Goal: Information Seeking & Learning: Compare options

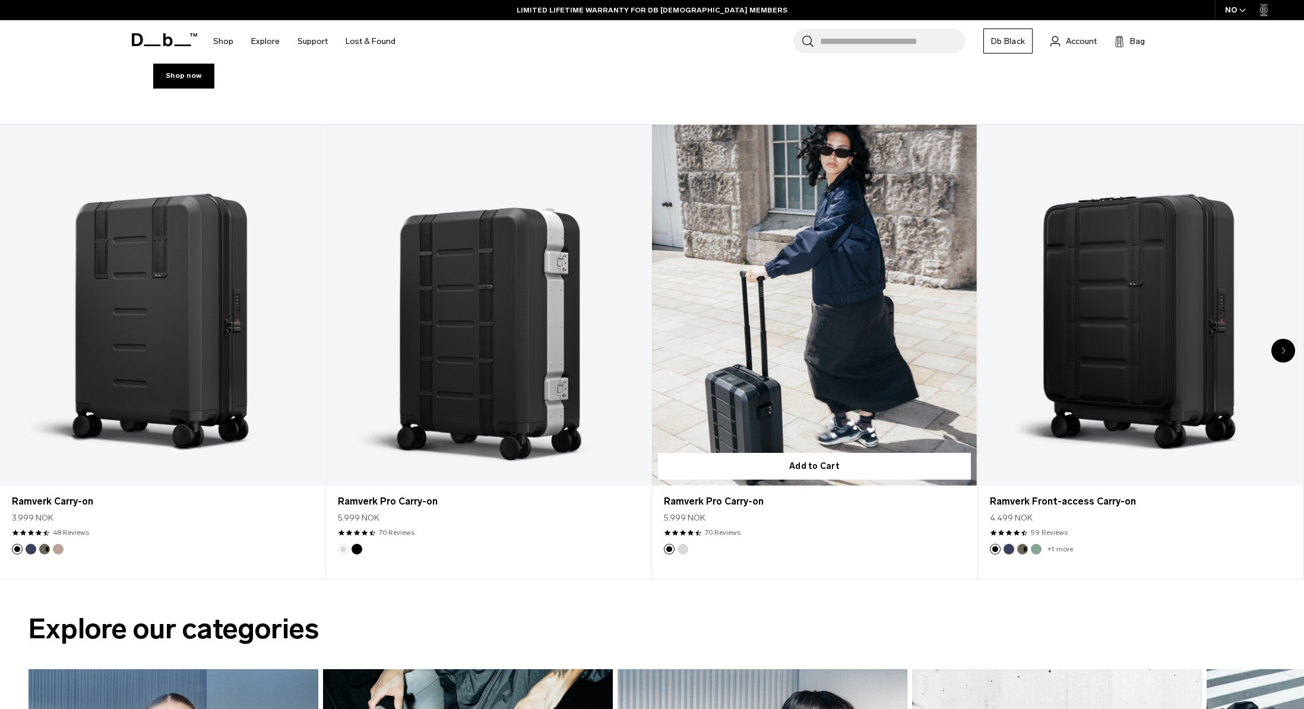
scroll to position [691, 0]
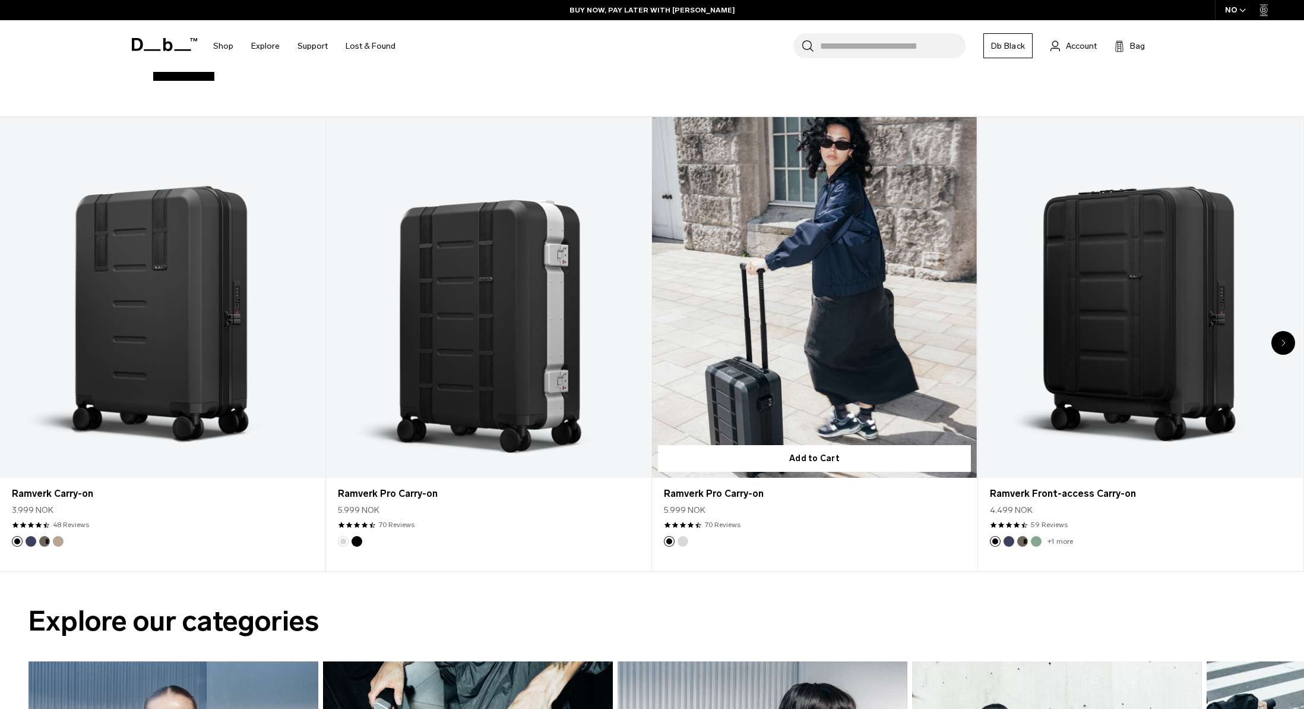
click at [840, 324] on link "Ramverk Pro Carry-on" at bounding box center [814, 297] width 325 height 361
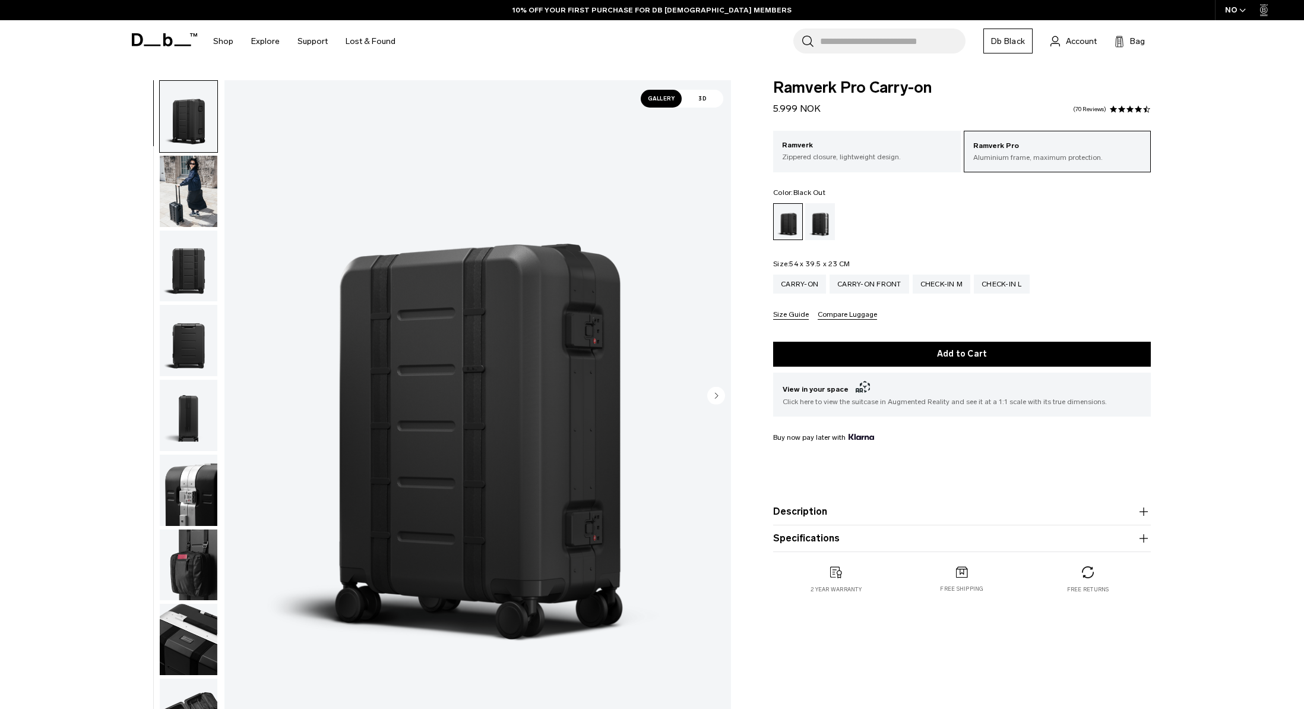
click at [535, 417] on img "1 / 14" at bounding box center [478, 396] width 507 height 633
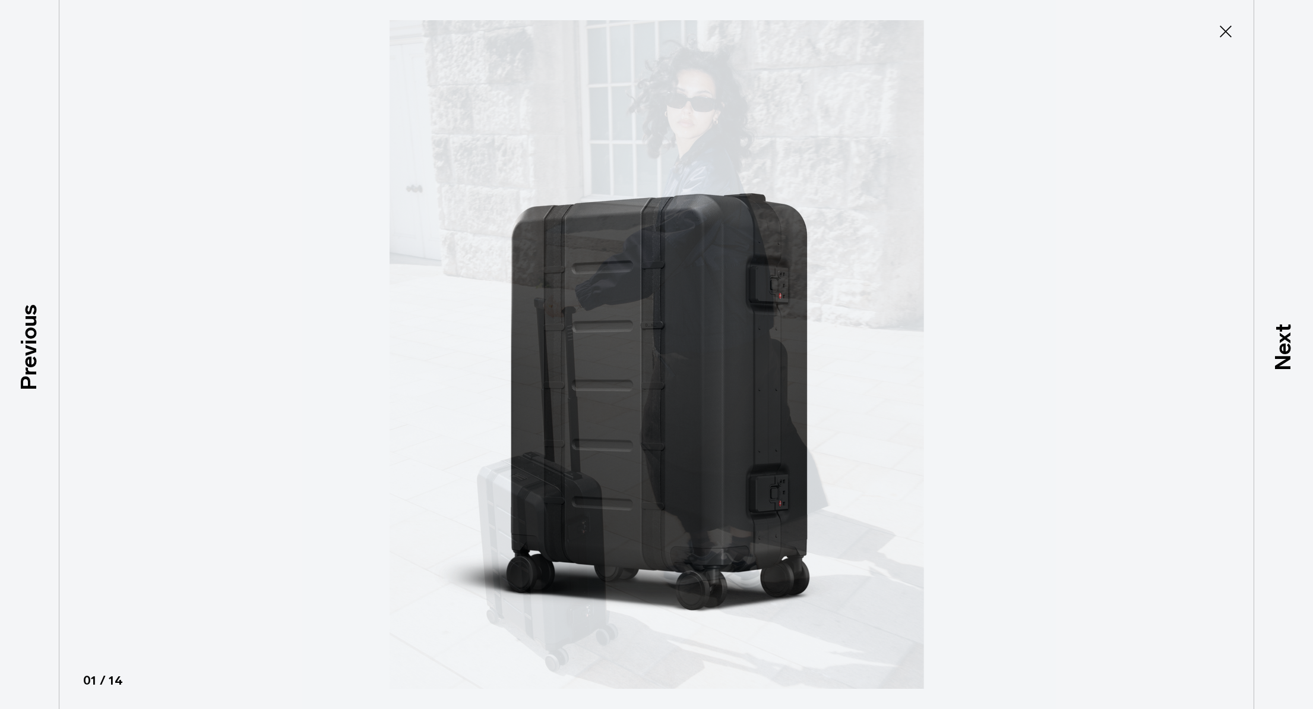
click at [580, 397] on img at bounding box center [657, 354] width 535 height 709
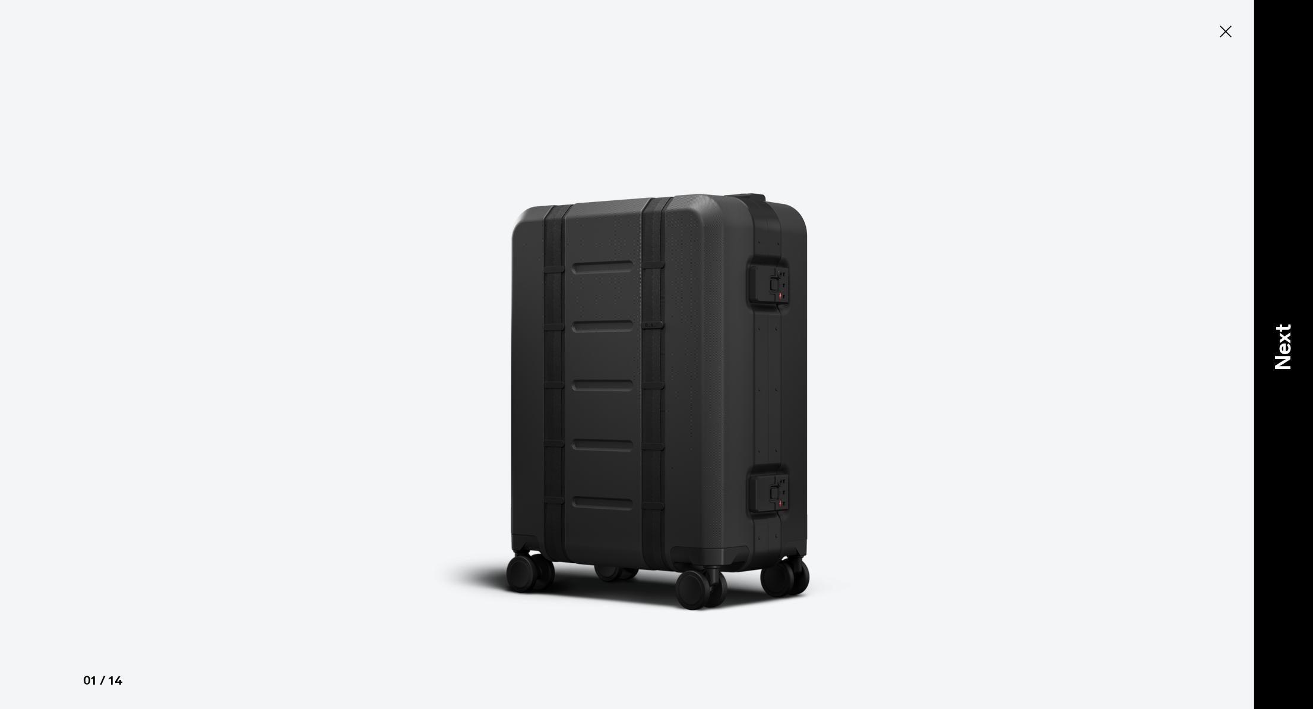
click at [1288, 352] on p "Next" at bounding box center [1283, 347] width 32 height 47
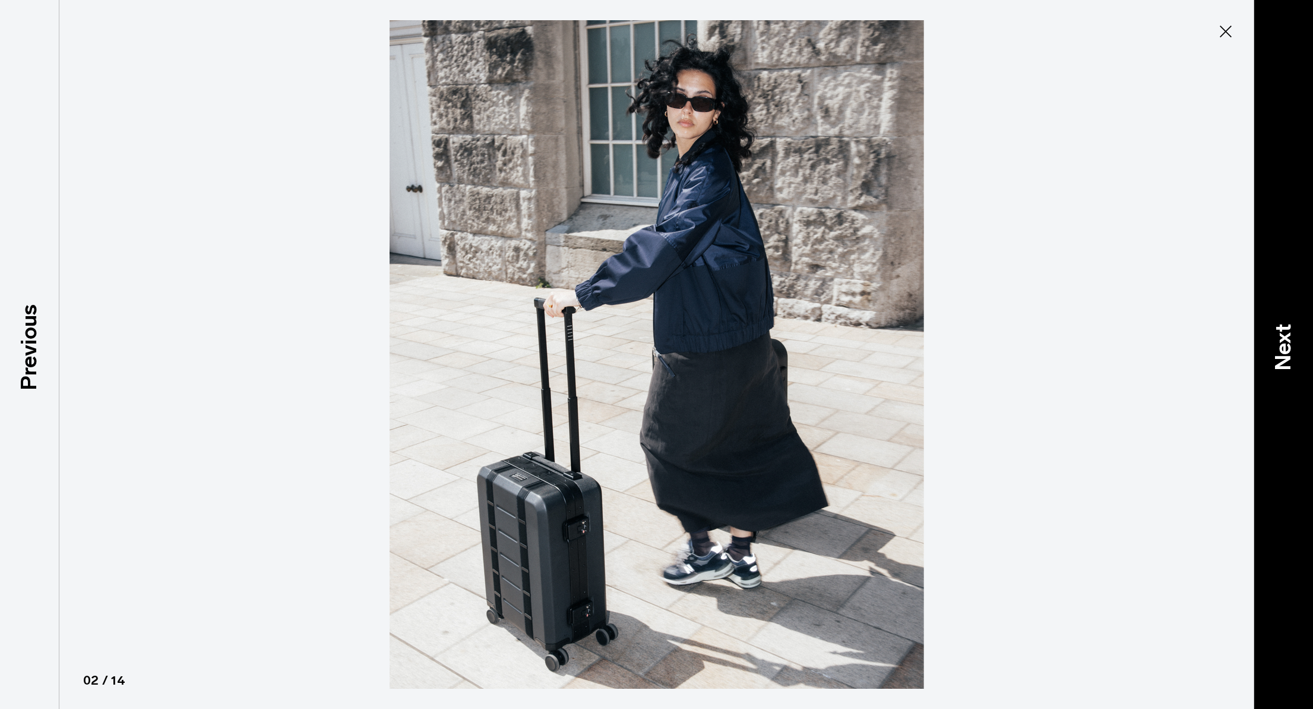
click at [1288, 352] on p "Next" at bounding box center [1283, 347] width 32 height 47
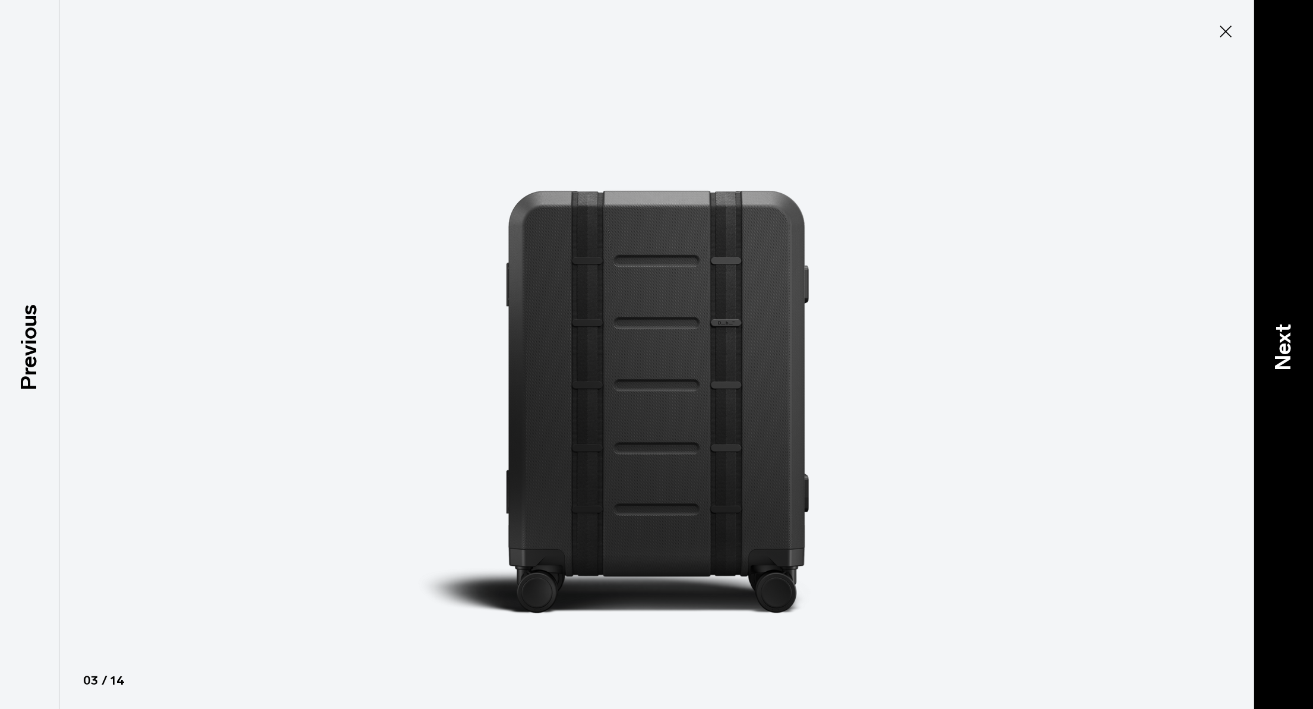
click at [1288, 352] on p "Next" at bounding box center [1283, 347] width 32 height 47
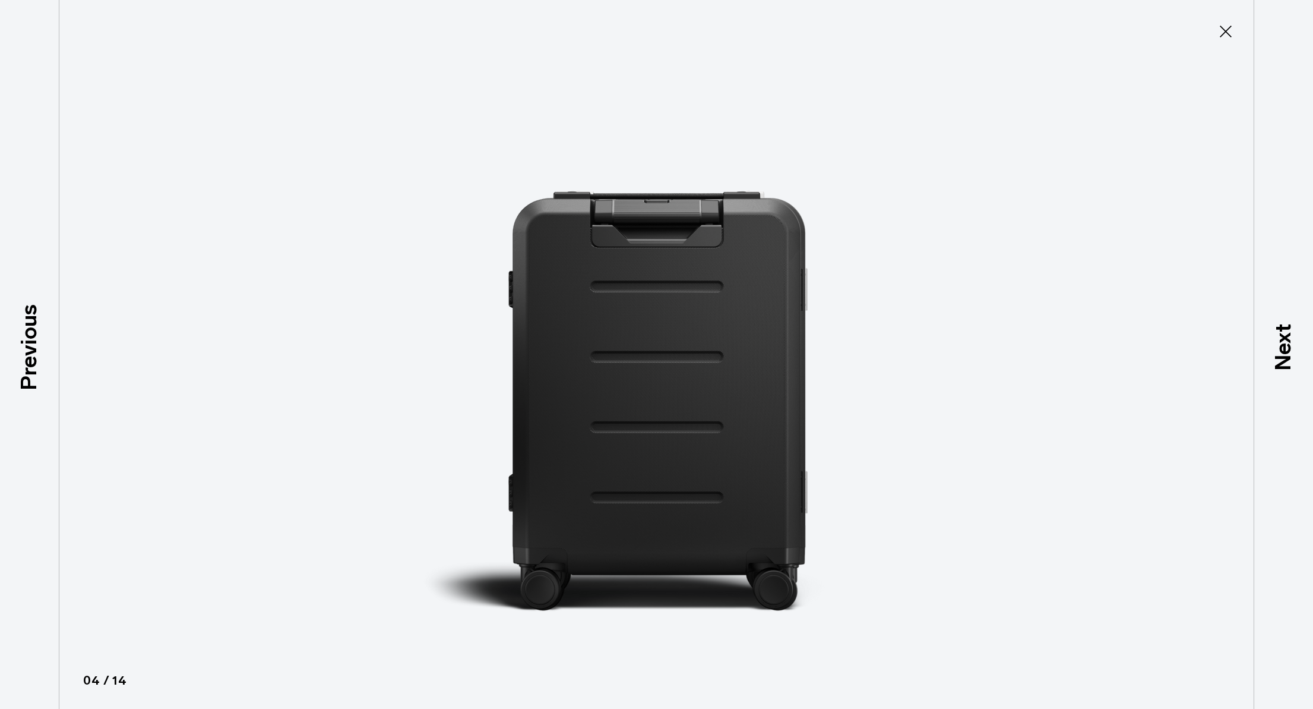
click at [1224, 33] on icon at bounding box center [1226, 32] width 12 height 12
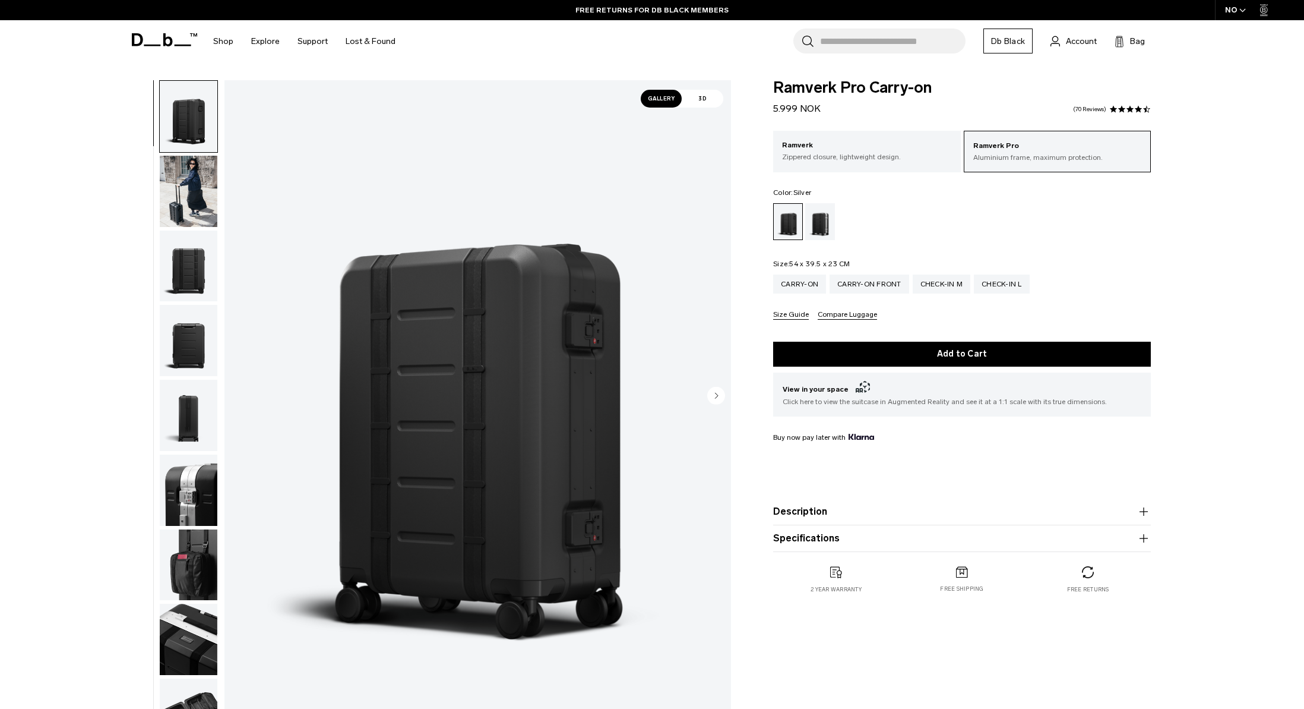
click at [819, 225] on div "Silver" at bounding box center [820, 221] width 30 height 37
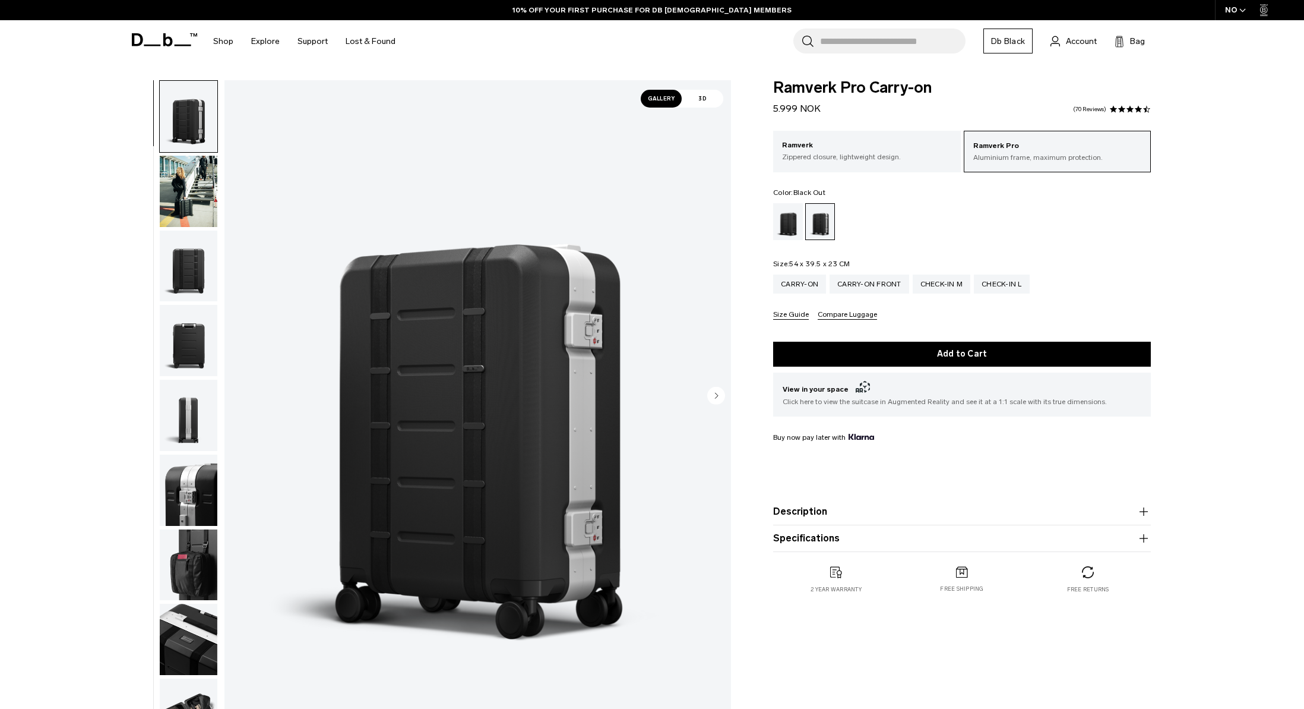
click at [790, 226] on div "Black Out" at bounding box center [788, 221] width 30 height 37
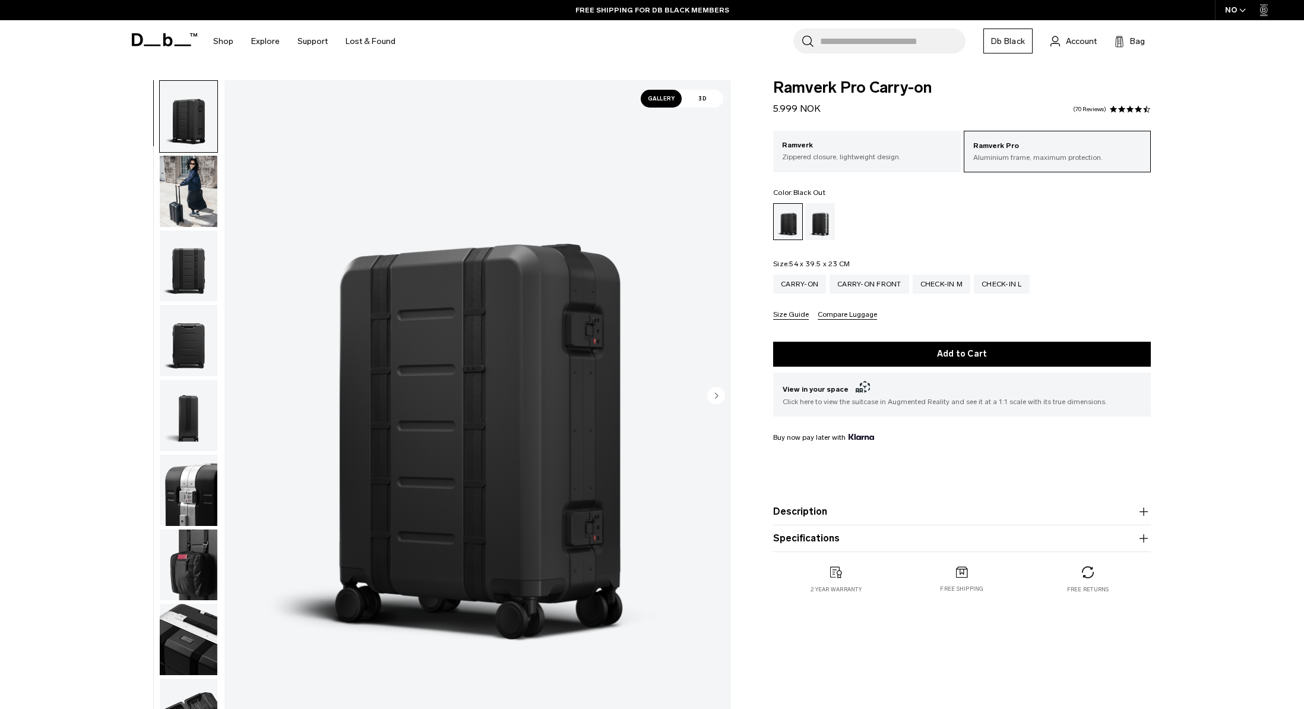
click at [153, 40] on icon at bounding box center [164, 39] width 65 height 13
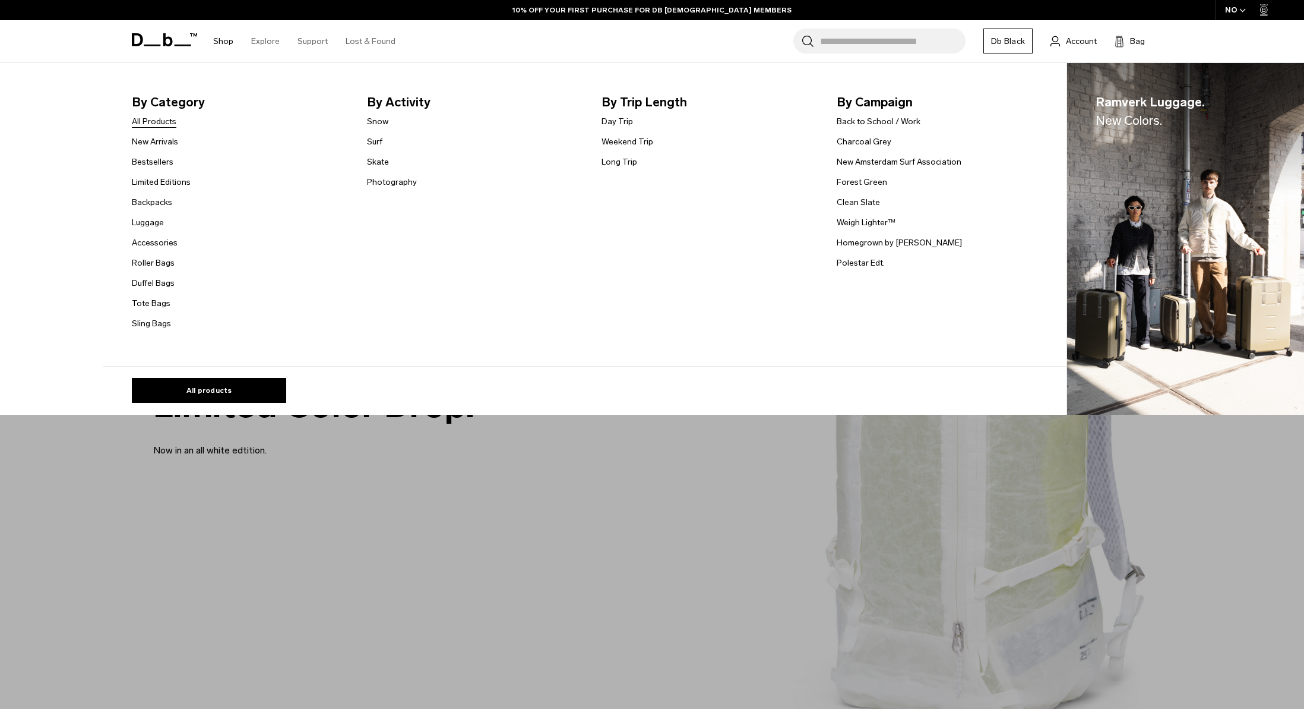
click at [170, 121] on link "All Products" at bounding box center [154, 121] width 45 height 12
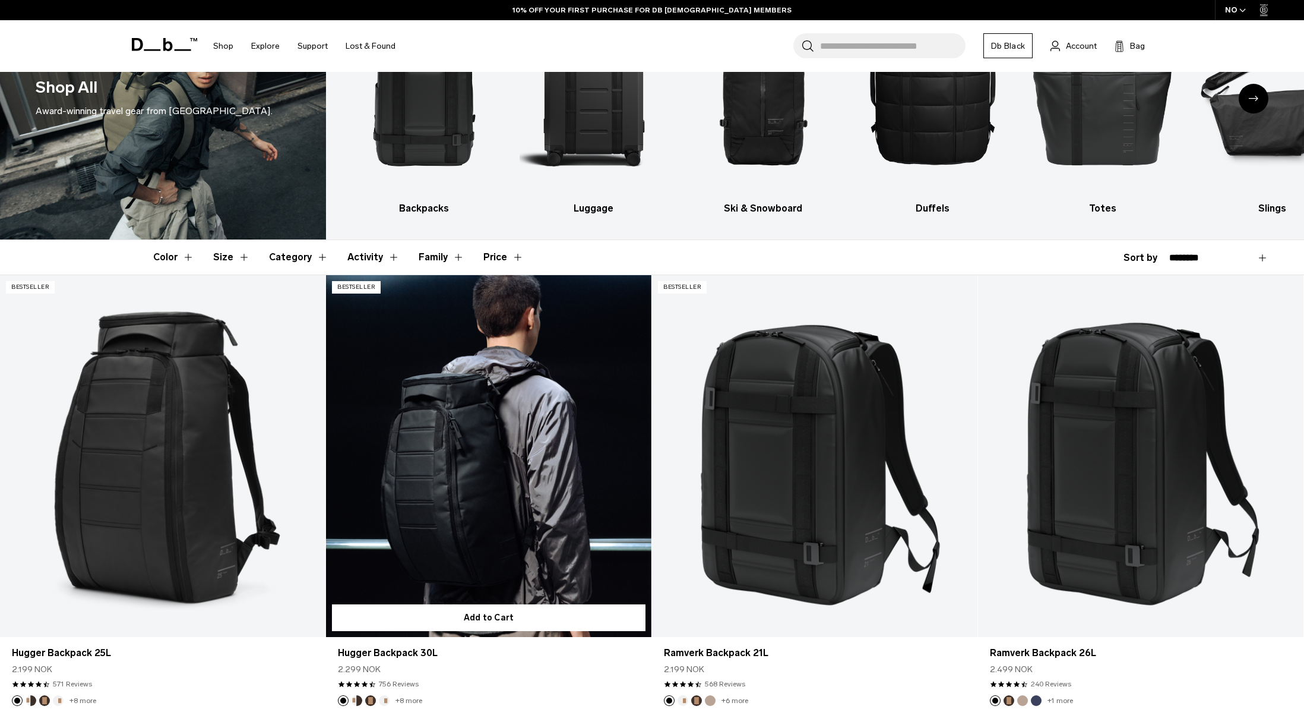
scroll to position [163, 0]
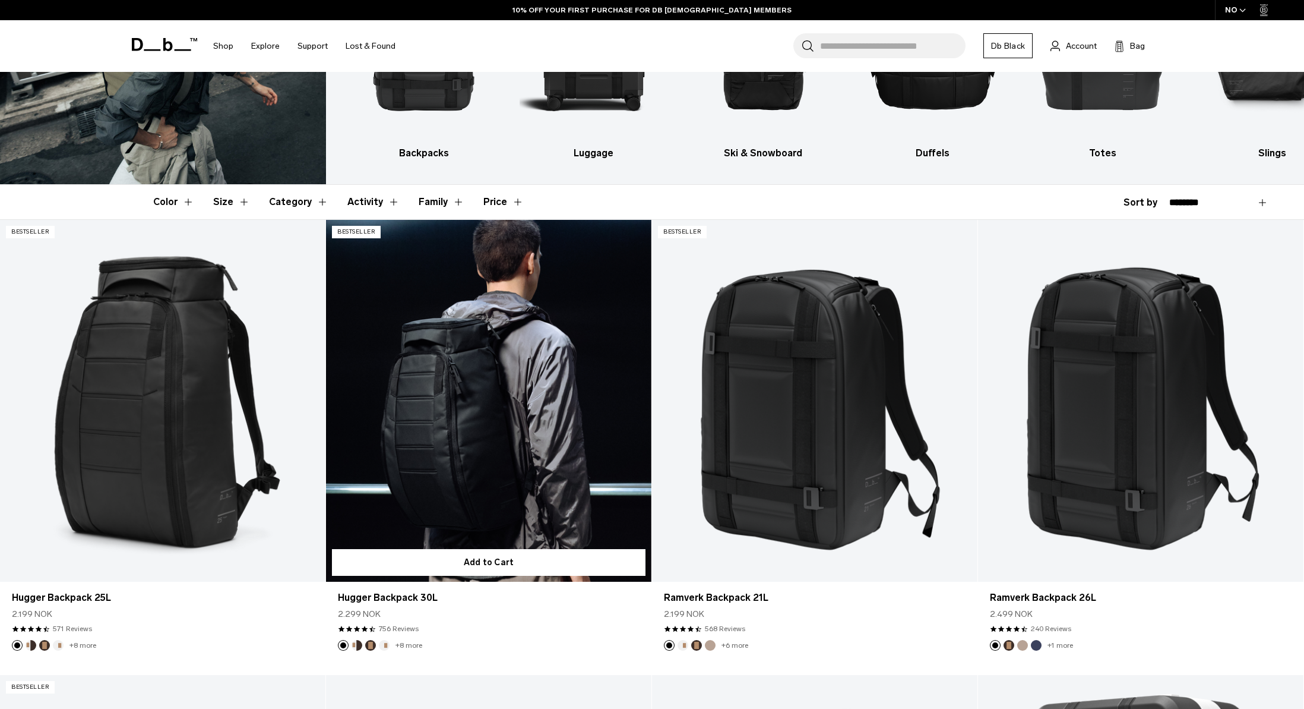
click at [484, 409] on link "Hugger Backpack 30L" at bounding box center [488, 401] width 325 height 362
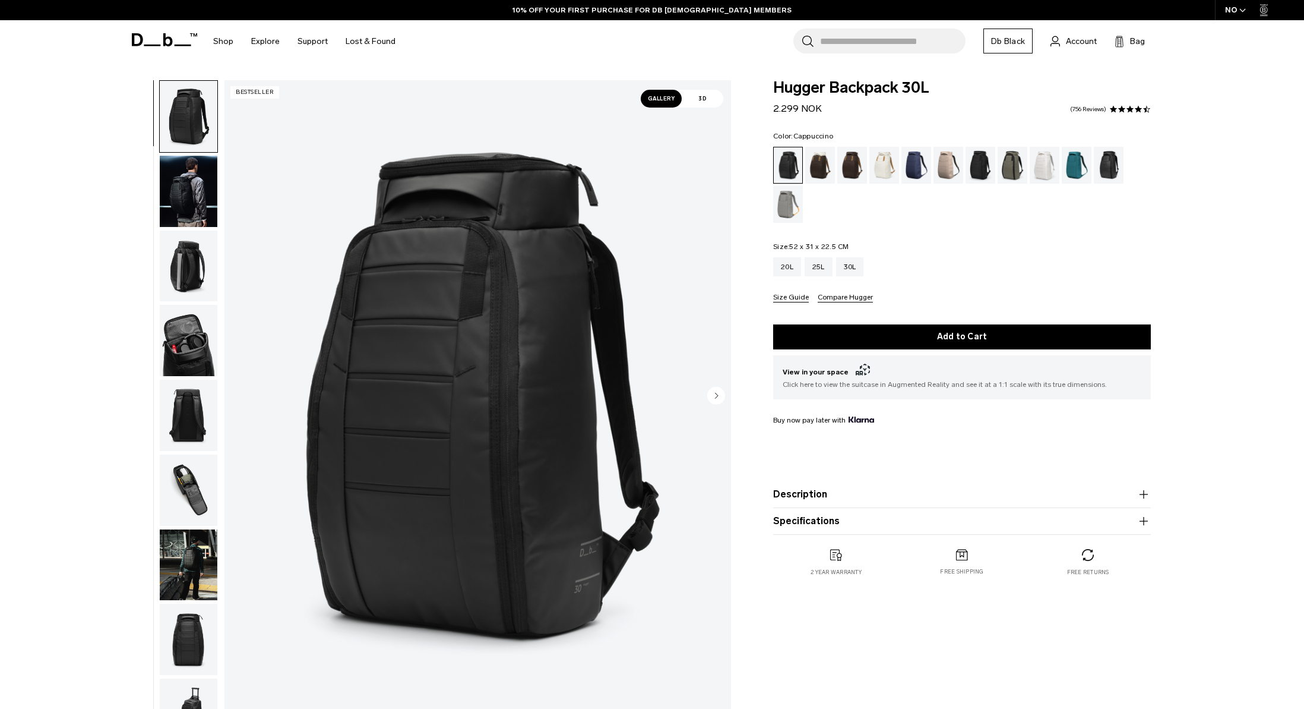
click at [826, 162] on div "Cappuccino" at bounding box center [820, 165] width 30 height 37
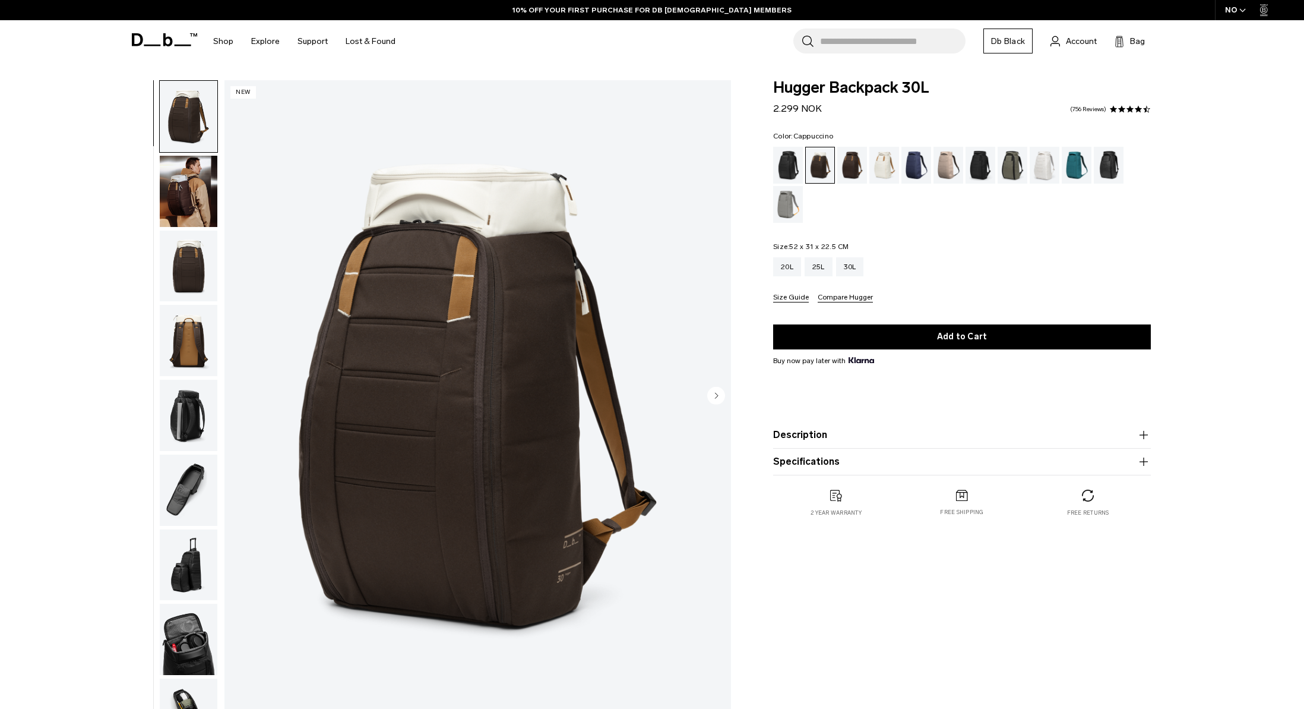
click at [855, 161] on div "Espresso" at bounding box center [852, 165] width 30 height 37
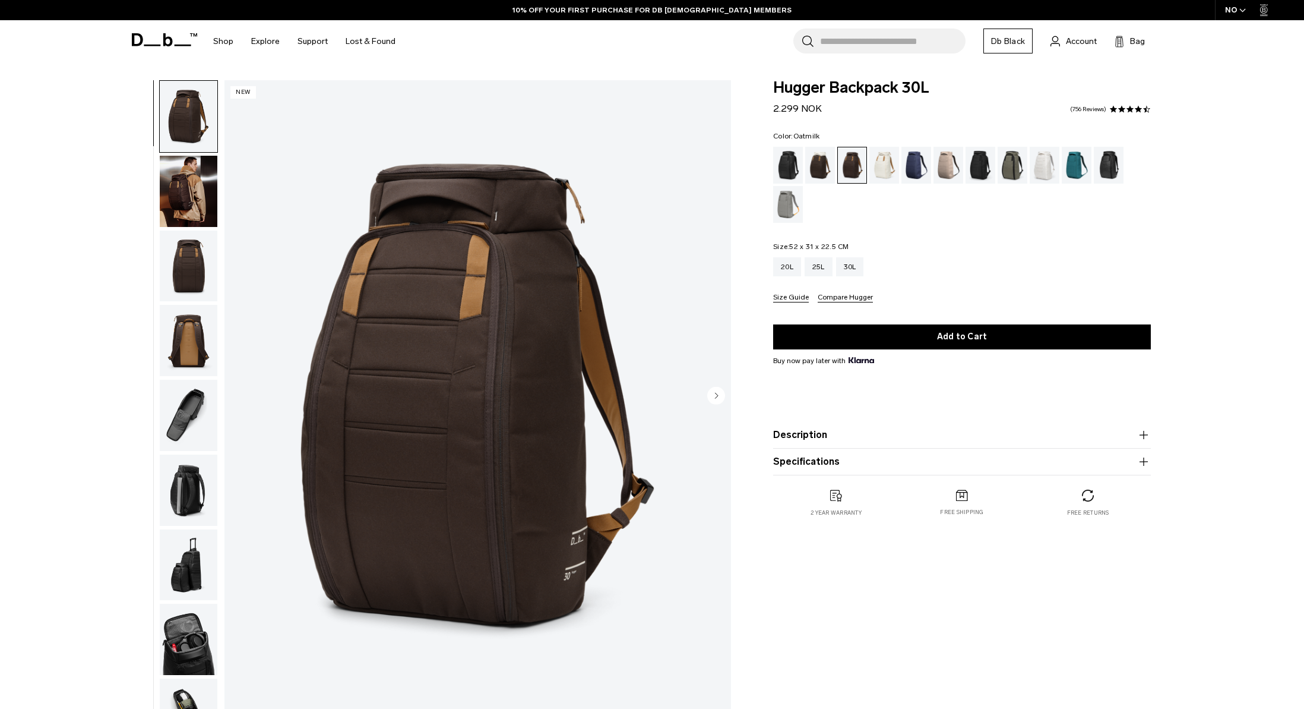
click at [888, 163] on div "Oatmilk" at bounding box center [885, 165] width 30 height 37
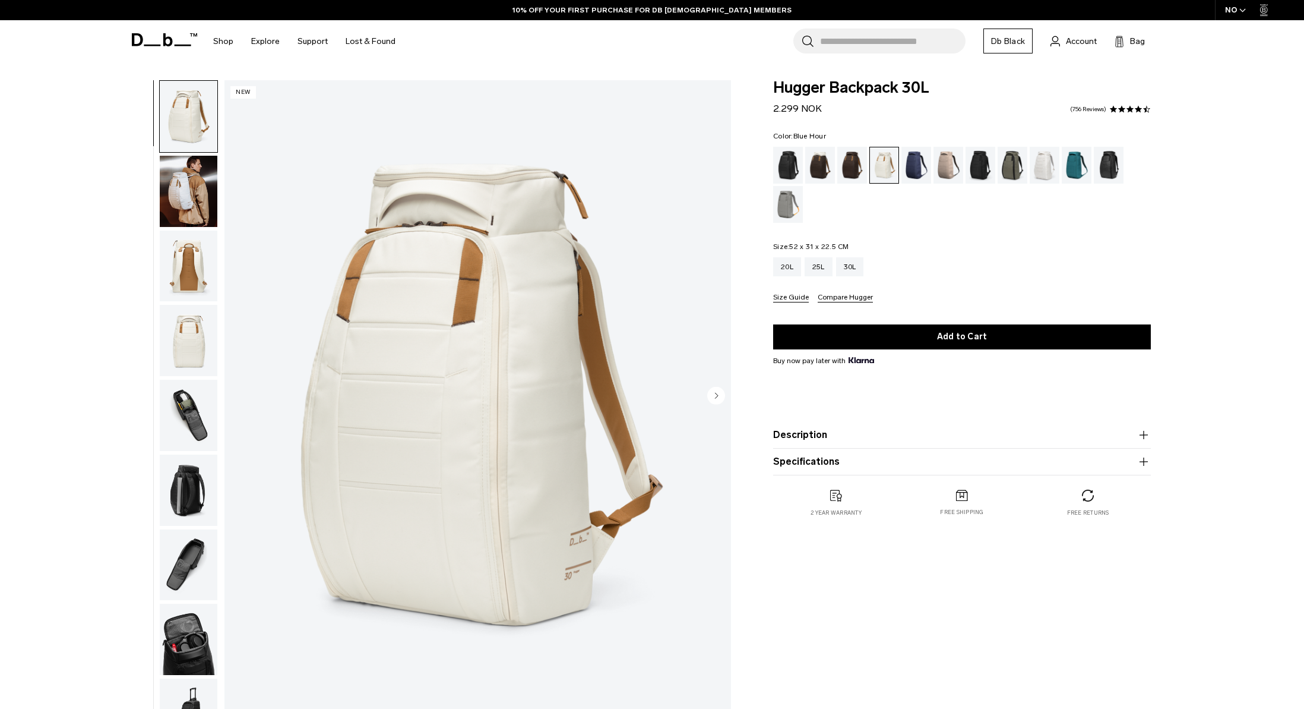
click at [913, 163] on div "Blue Hour" at bounding box center [917, 165] width 30 height 37
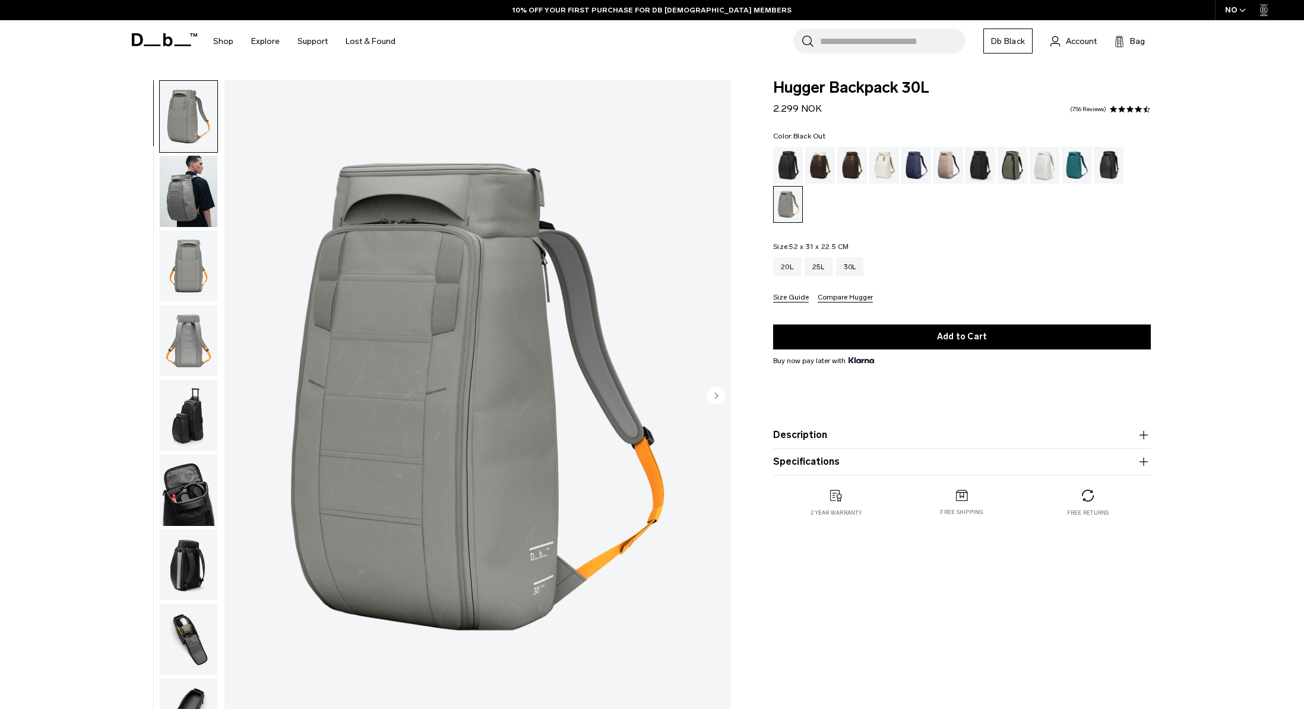
click at [788, 163] on div "Black Out" at bounding box center [788, 165] width 30 height 37
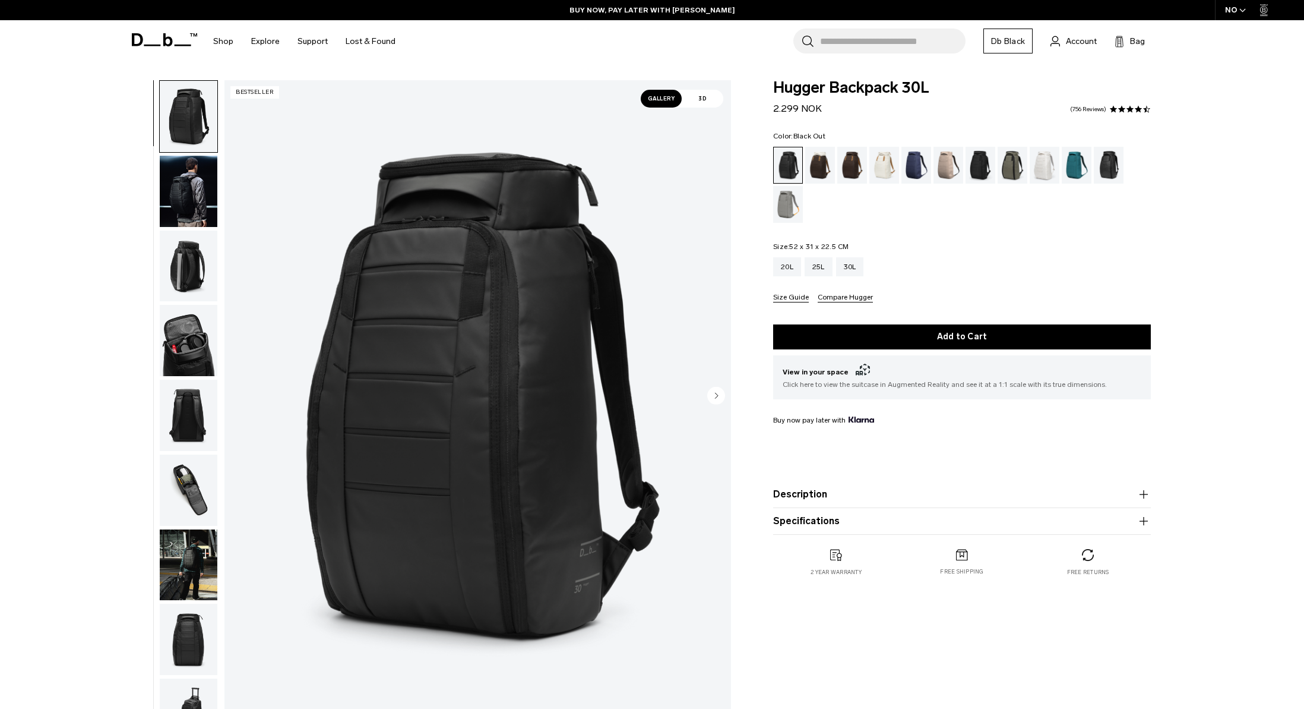
click at [188, 106] on img "button" at bounding box center [189, 116] width 58 height 71
click at [718, 394] on circle "Next slide" at bounding box center [716, 395] width 18 height 18
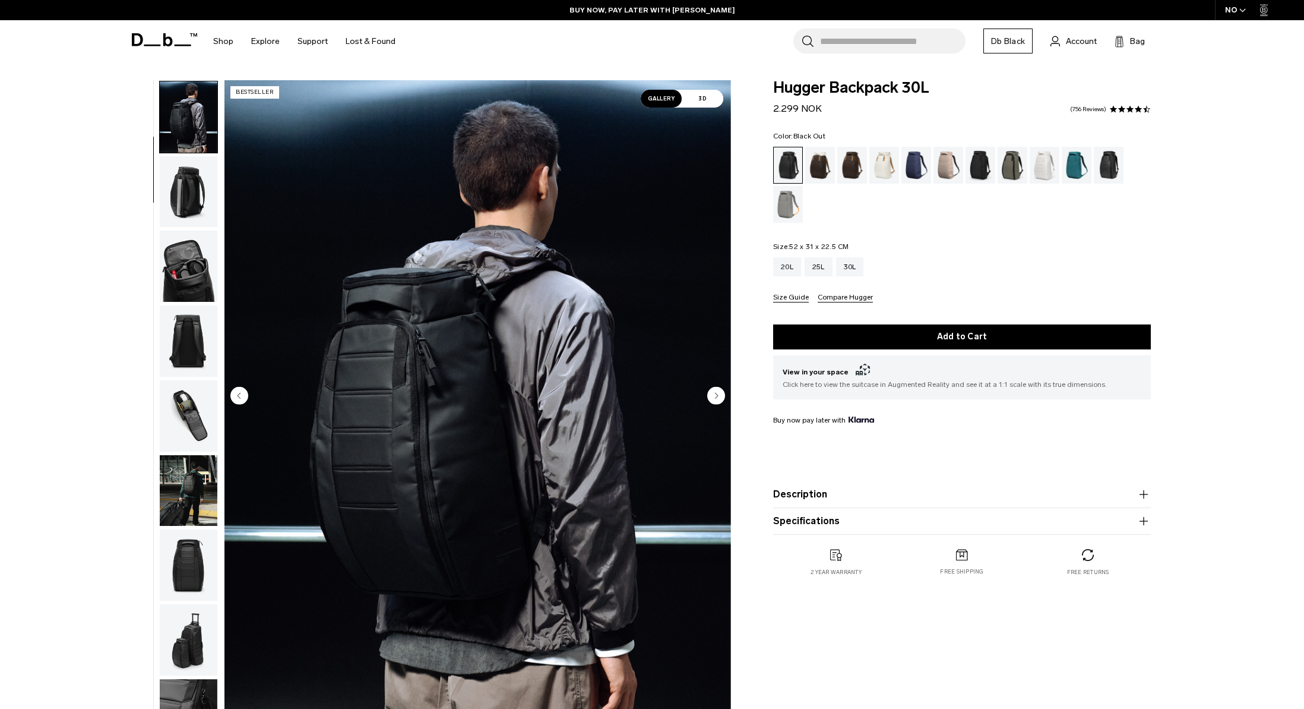
scroll to position [75, 0]
click at [718, 394] on circle "Next slide" at bounding box center [716, 395] width 18 height 18
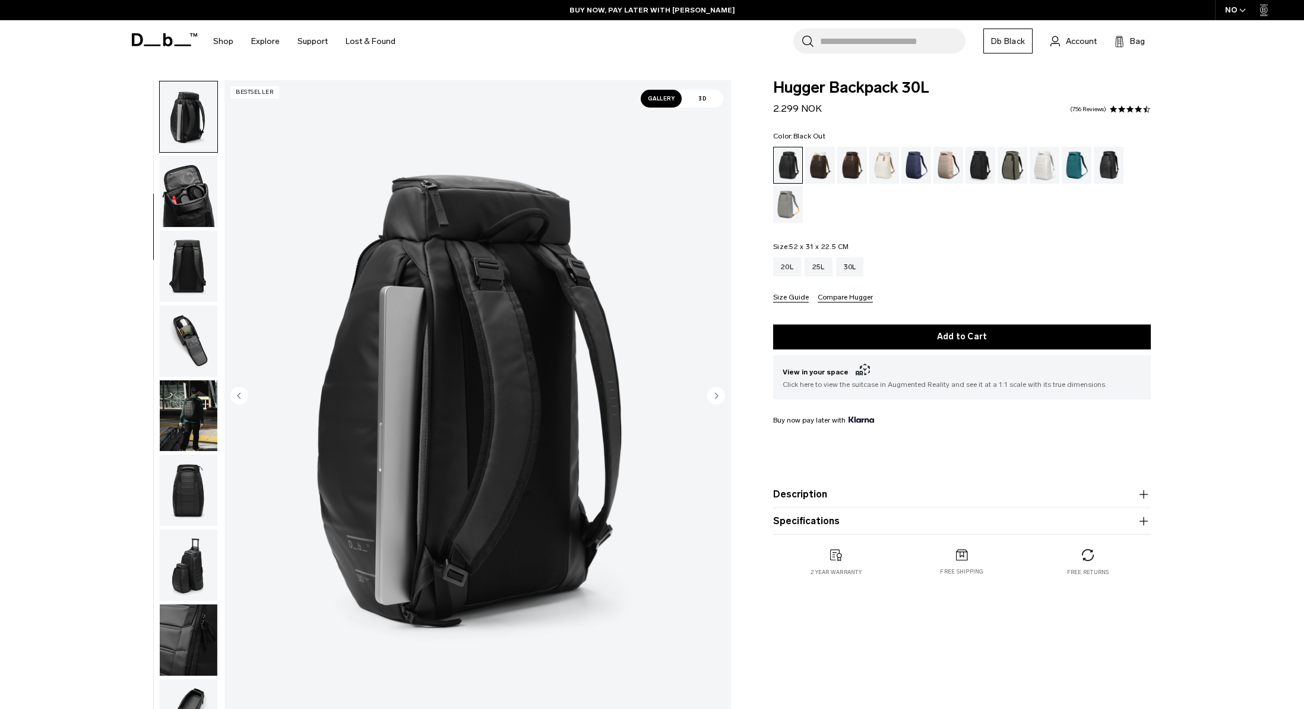
scroll to position [150, 0]
click at [722, 398] on circle "Next slide" at bounding box center [716, 395] width 18 height 18
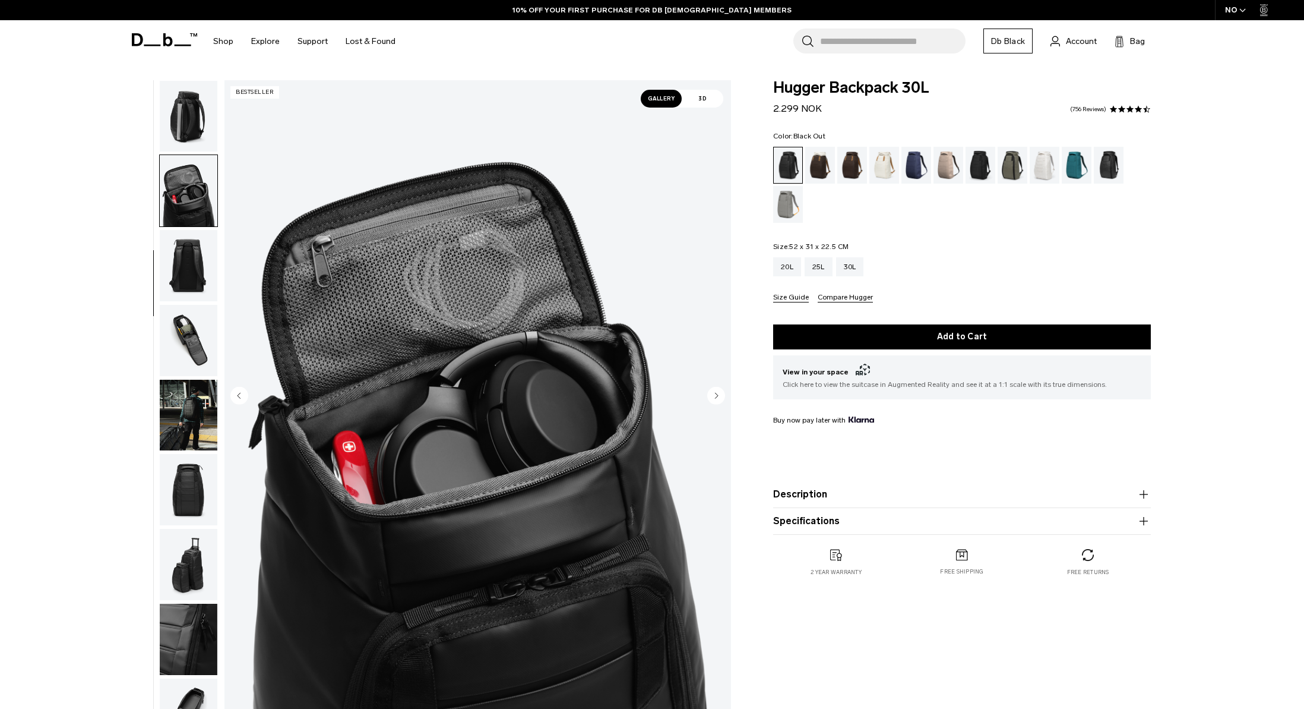
scroll to position [187, 0]
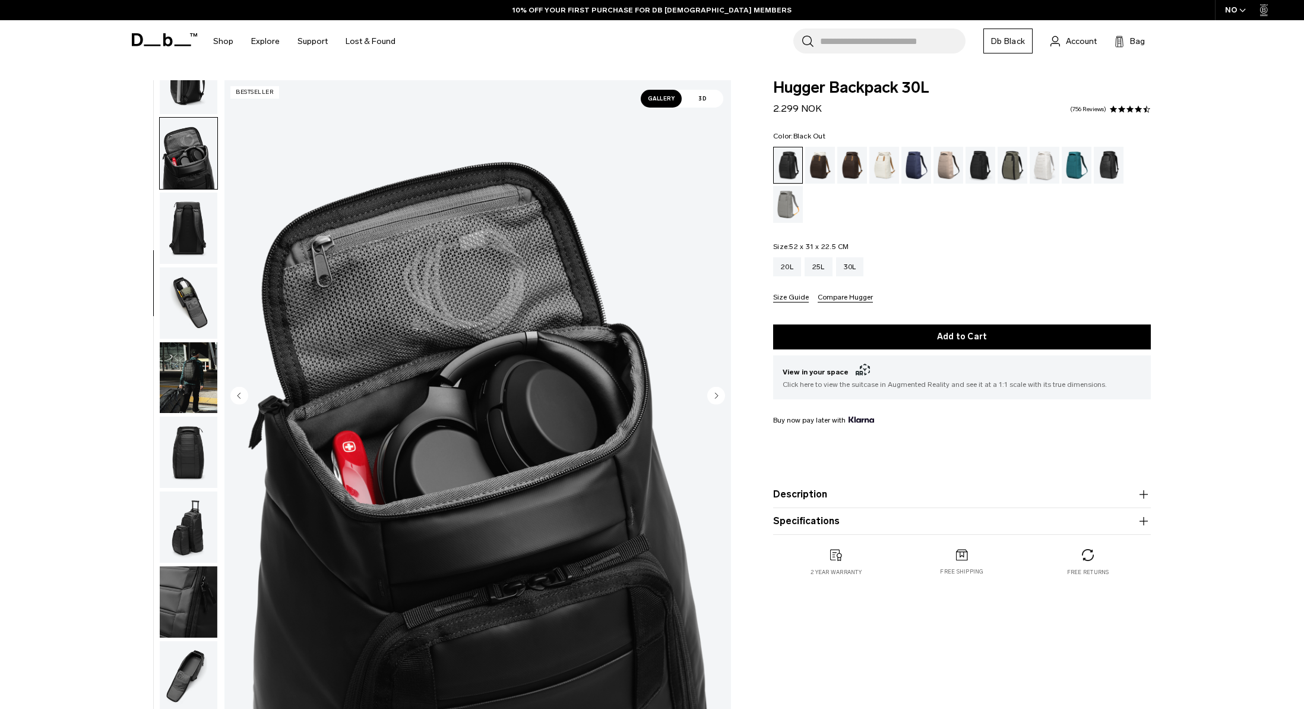
click at [717, 393] on circle "Next slide" at bounding box center [716, 395] width 18 height 18
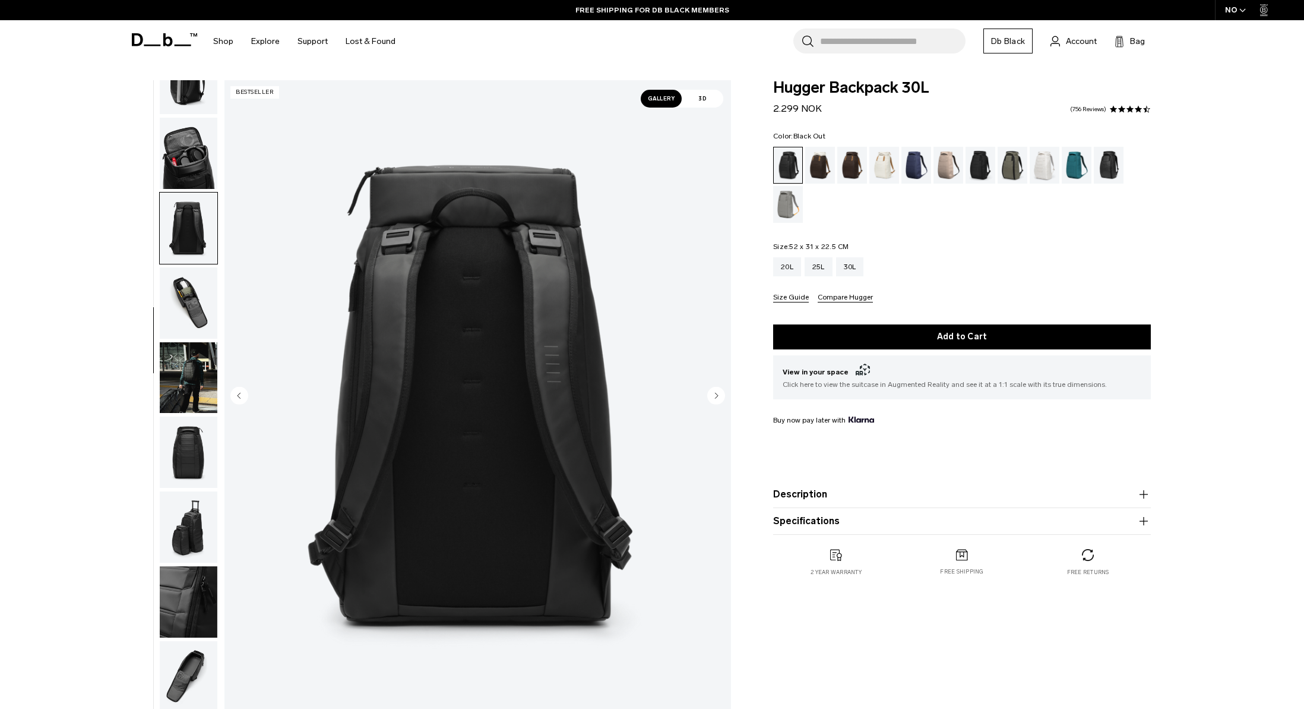
click at [717, 393] on circle "Next slide" at bounding box center [716, 395] width 18 height 18
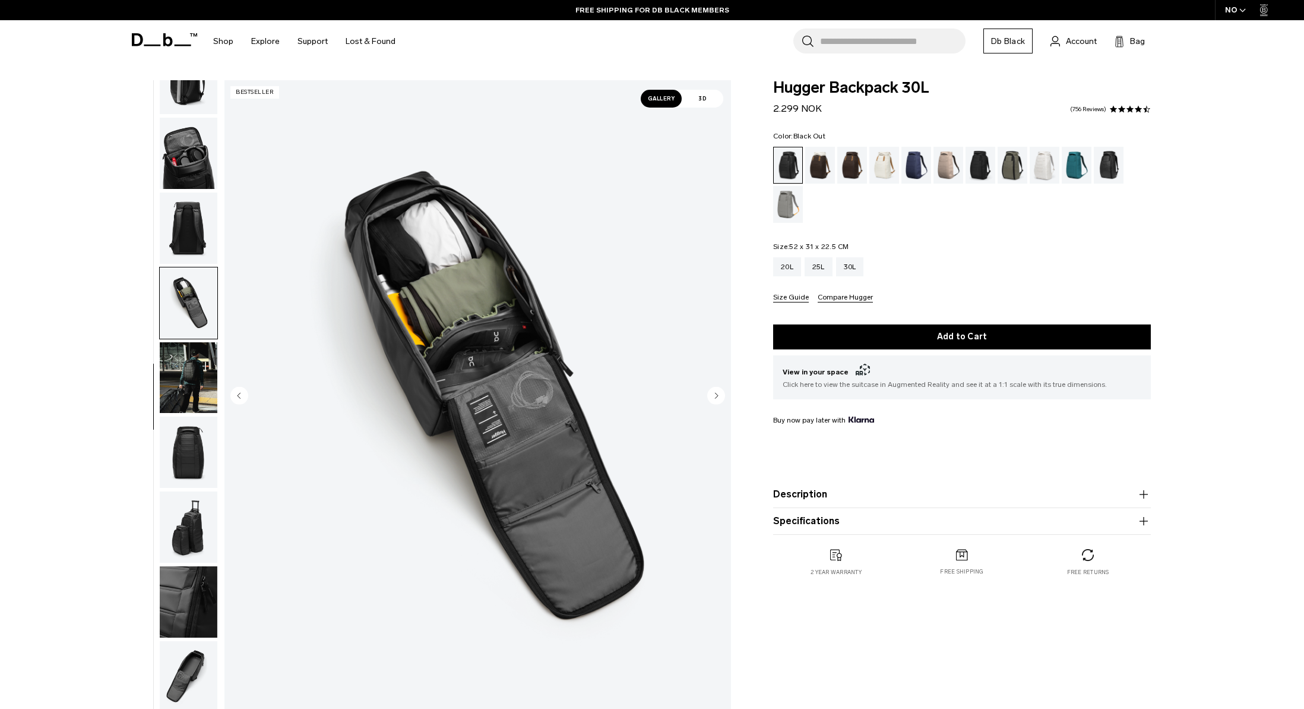
click at [720, 393] on circle "Next slide" at bounding box center [716, 395] width 18 height 18
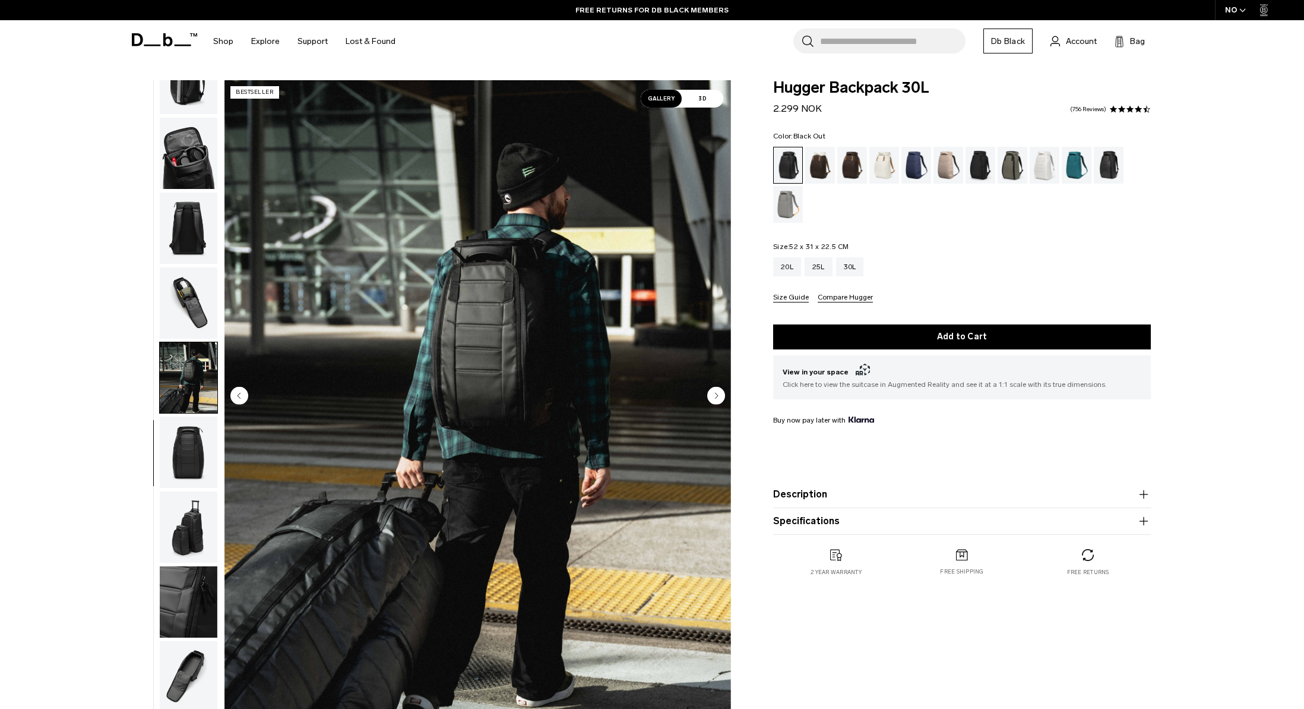
click at [720, 393] on circle "Next slide" at bounding box center [716, 395] width 18 height 18
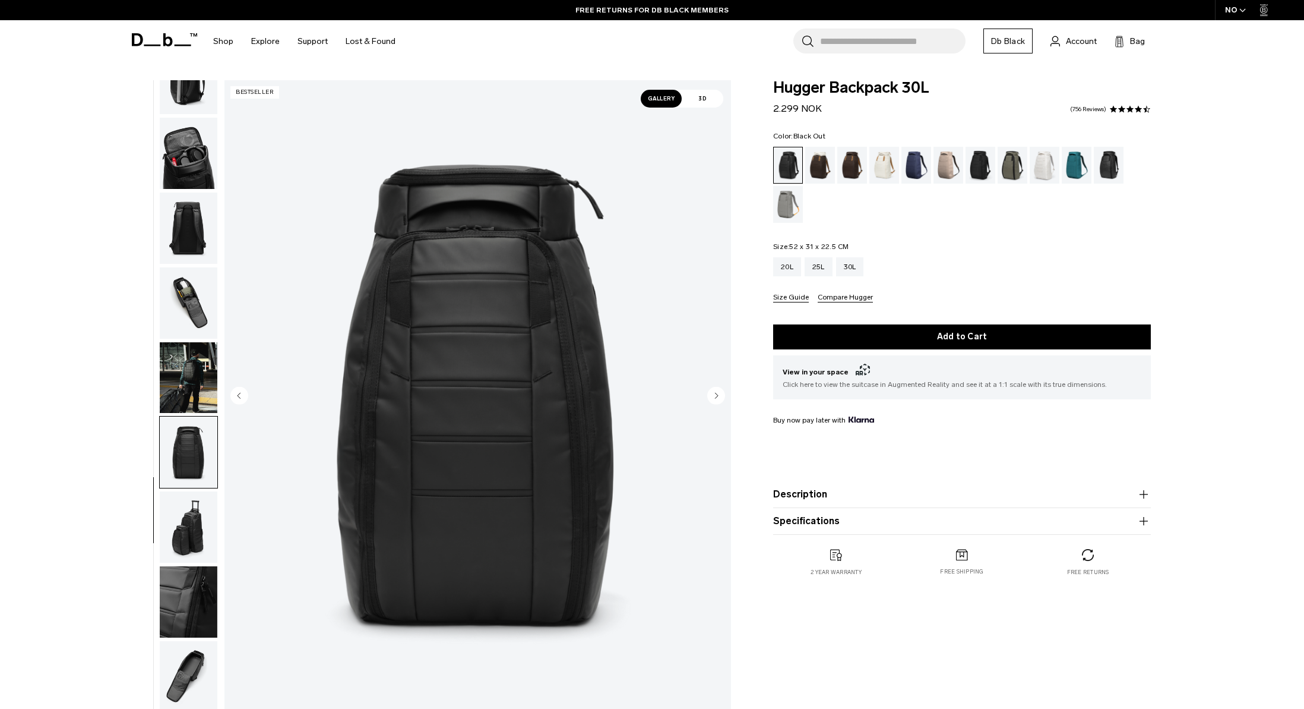
click at [720, 393] on circle "Next slide" at bounding box center [716, 395] width 18 height 18
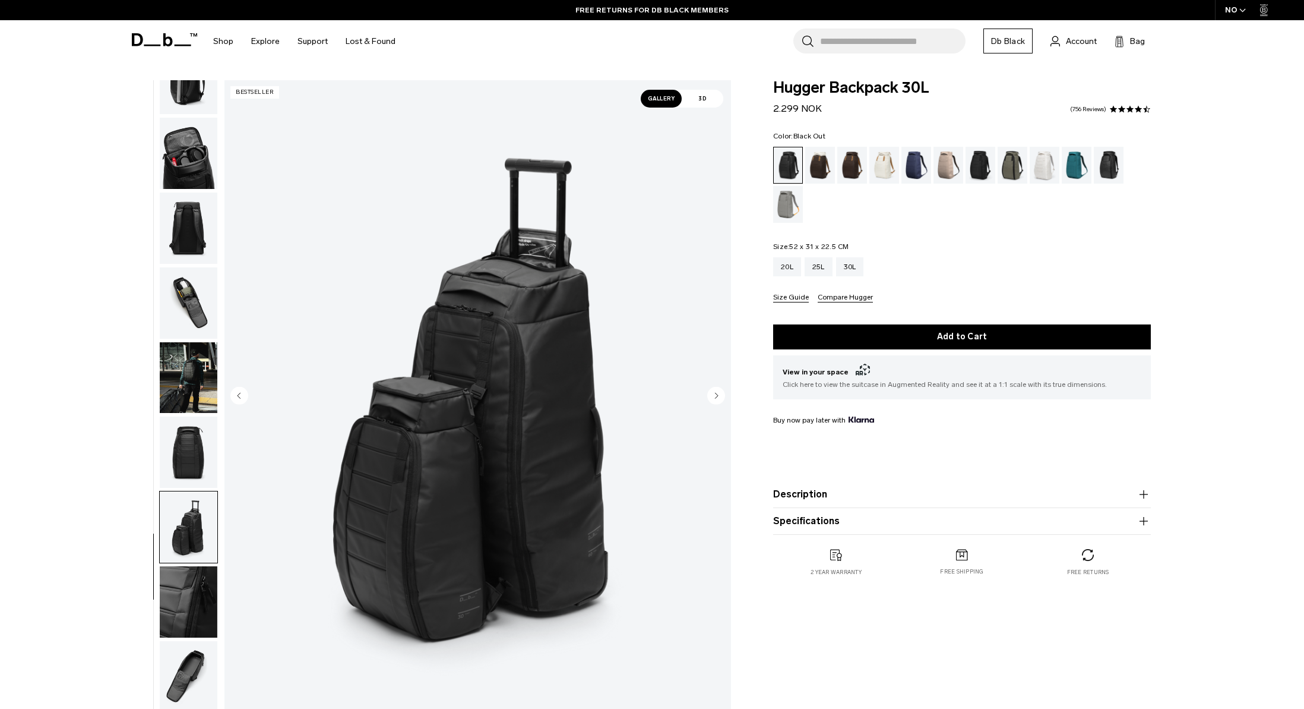
click at [720, 393] on circle "Next slide" at bounding box center [716, 395] width 18 height 18
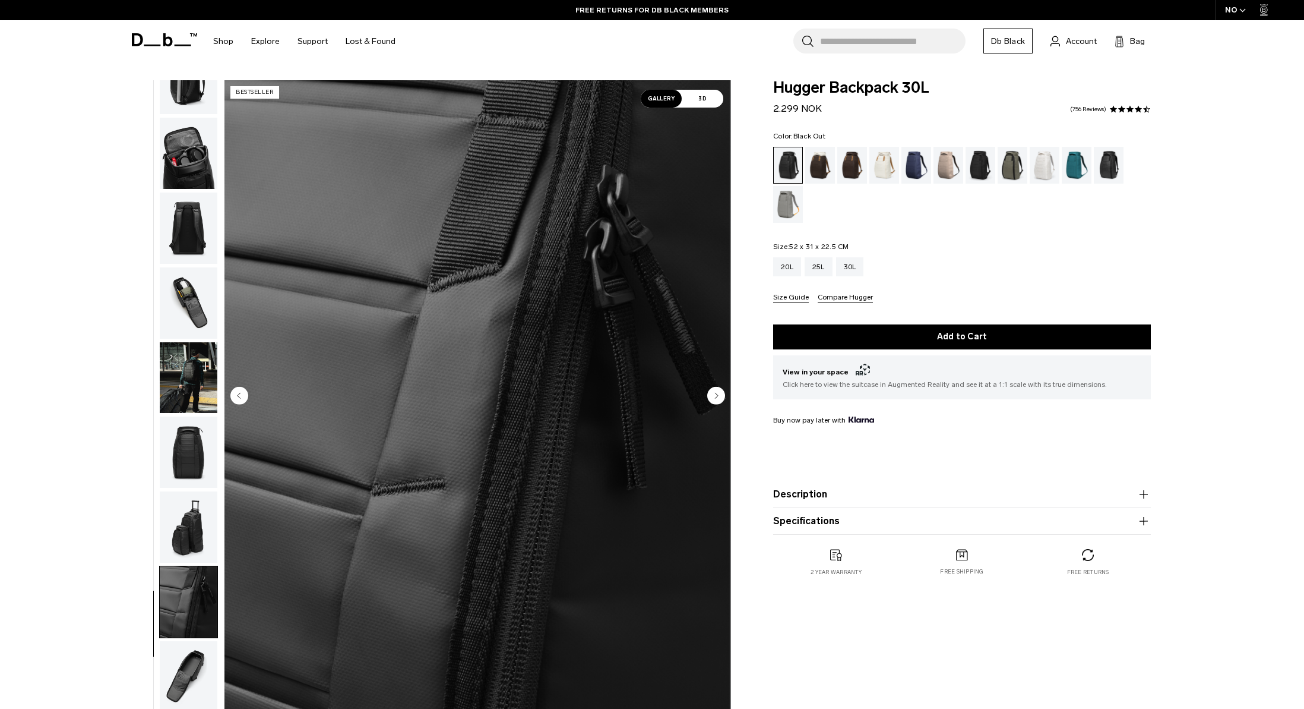
click at [720, 393] on circle "Next slide" at bounding box center [716, 395] width 18 height 18
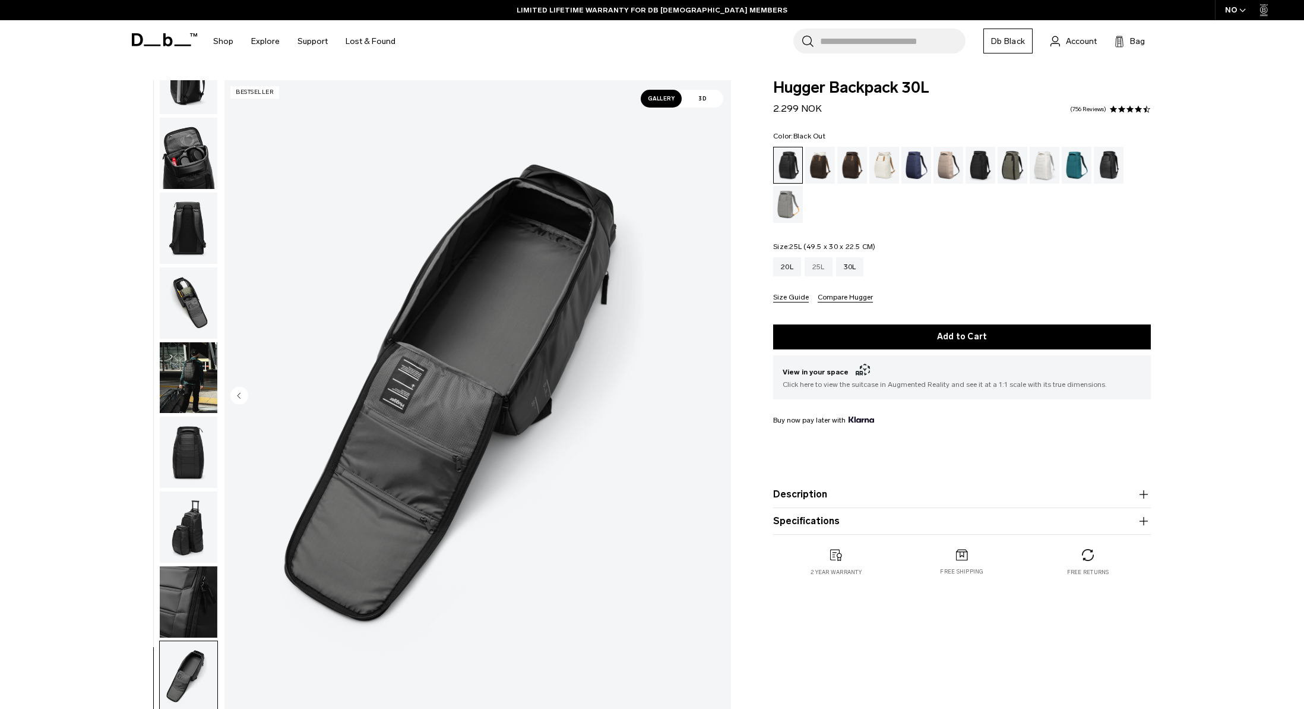
click at [818, 265] on div "25L" at bounding box center [819, 266] width 28 height 19
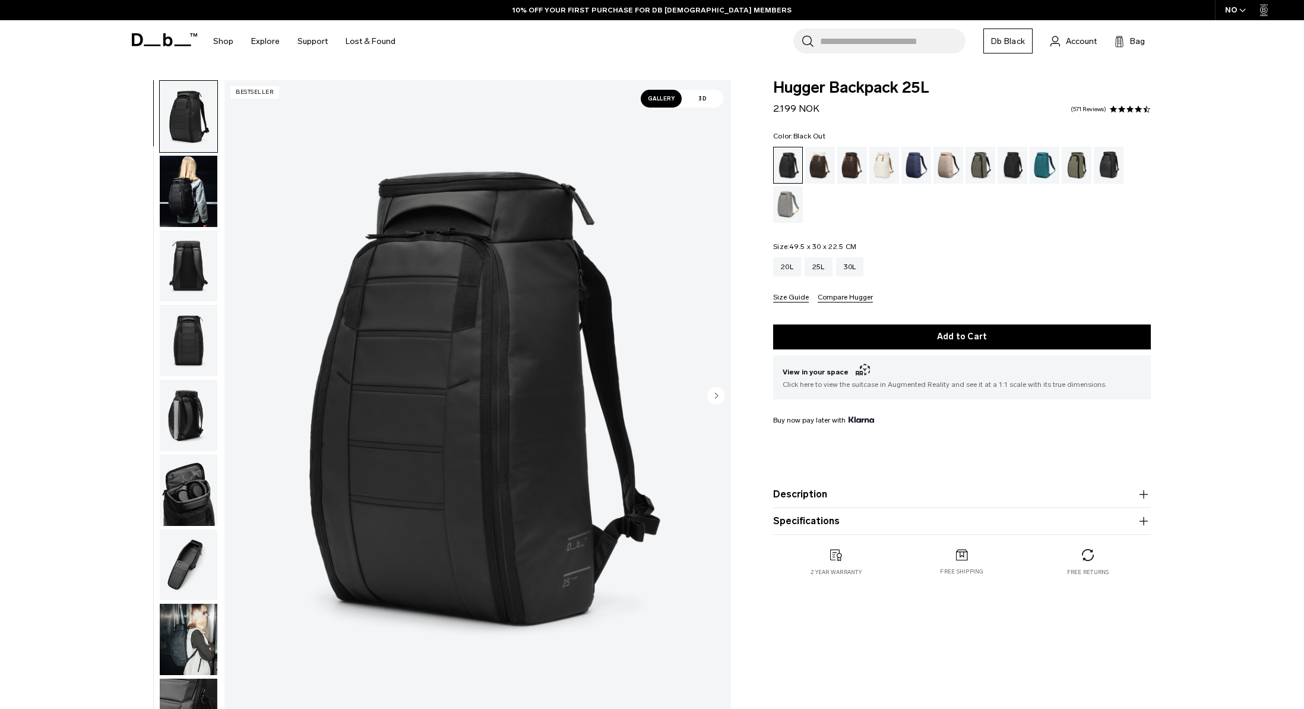
click at [719, 394] on circle "Next slide" at bounding box center [716, 395] width 18 height 18
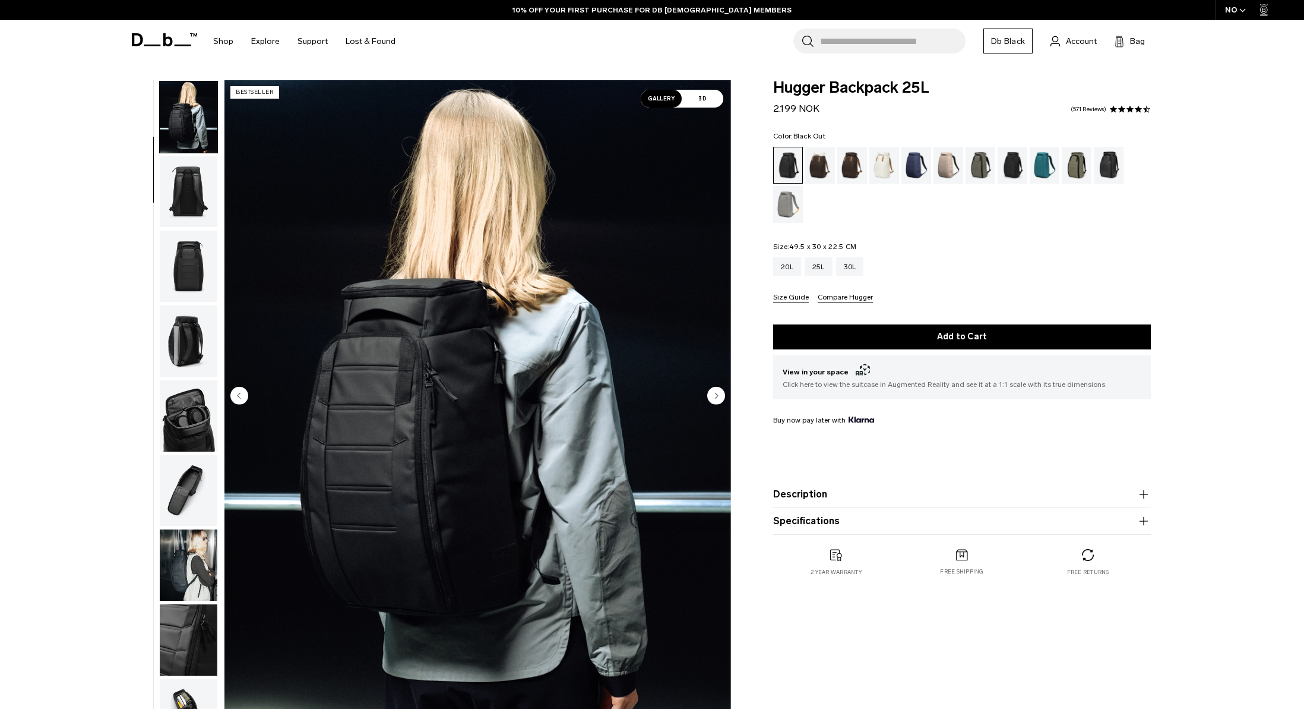
scroll to position [75, 0]
click at [849, 265] on div "30L" at bounding box center [850, 266] width 28 height 19
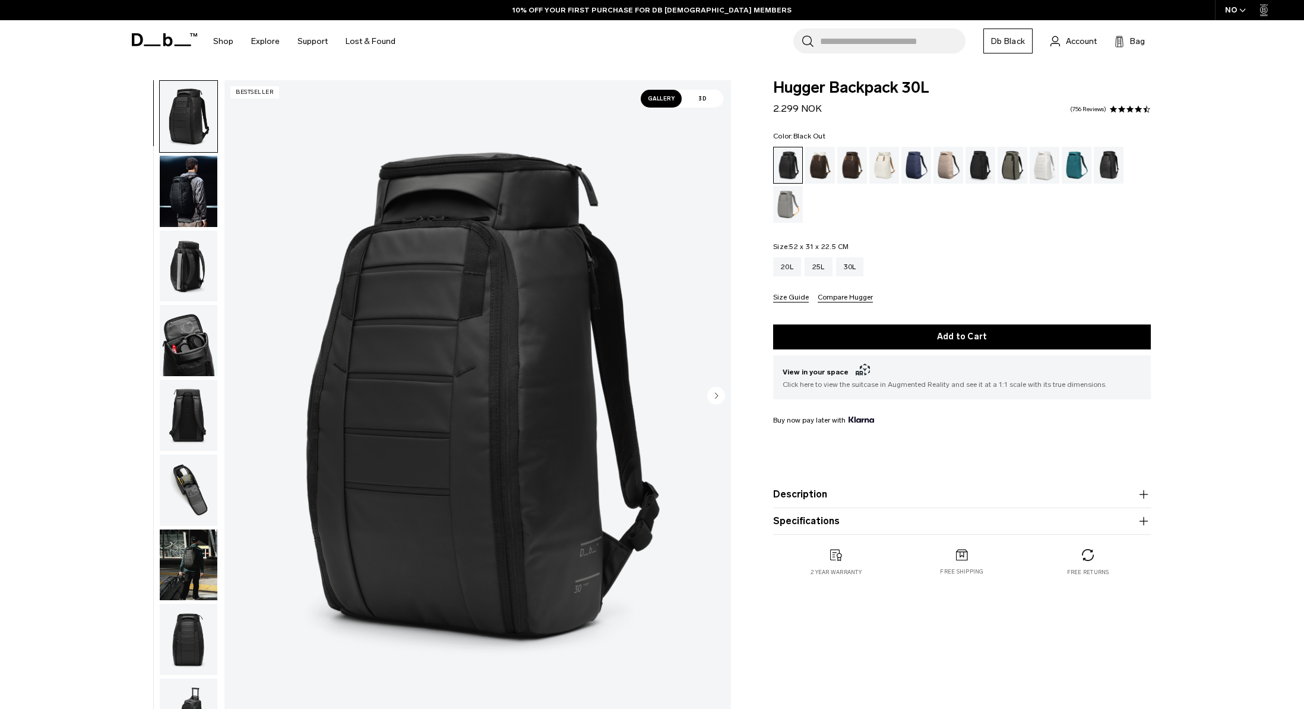
click at [717, 393] on circle "Next slide" at bounding box center [716, 395] width 18 height 18
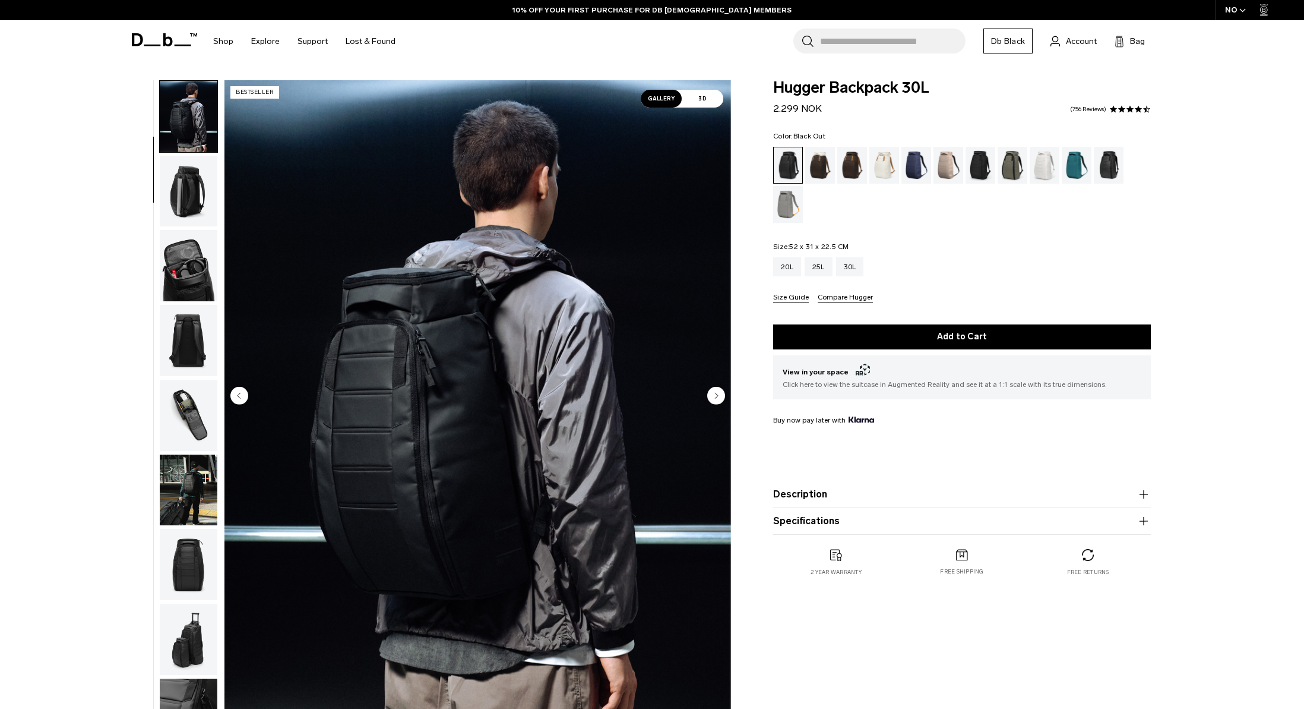
click at [717, 393] on circle "Next slide" at bounding box center [716, 395] width 18 height 18
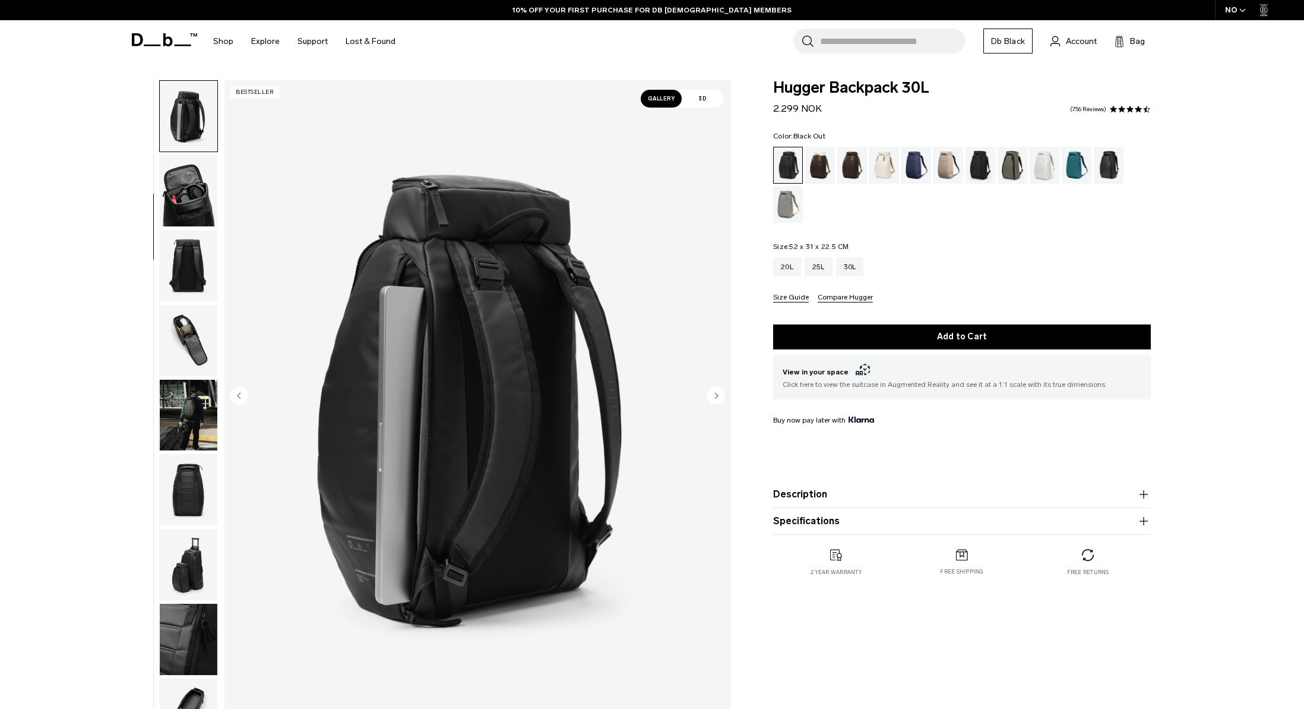
click at [717, 393] on circle "Next slide" at bounding box center [716, 395] width 18 height 18
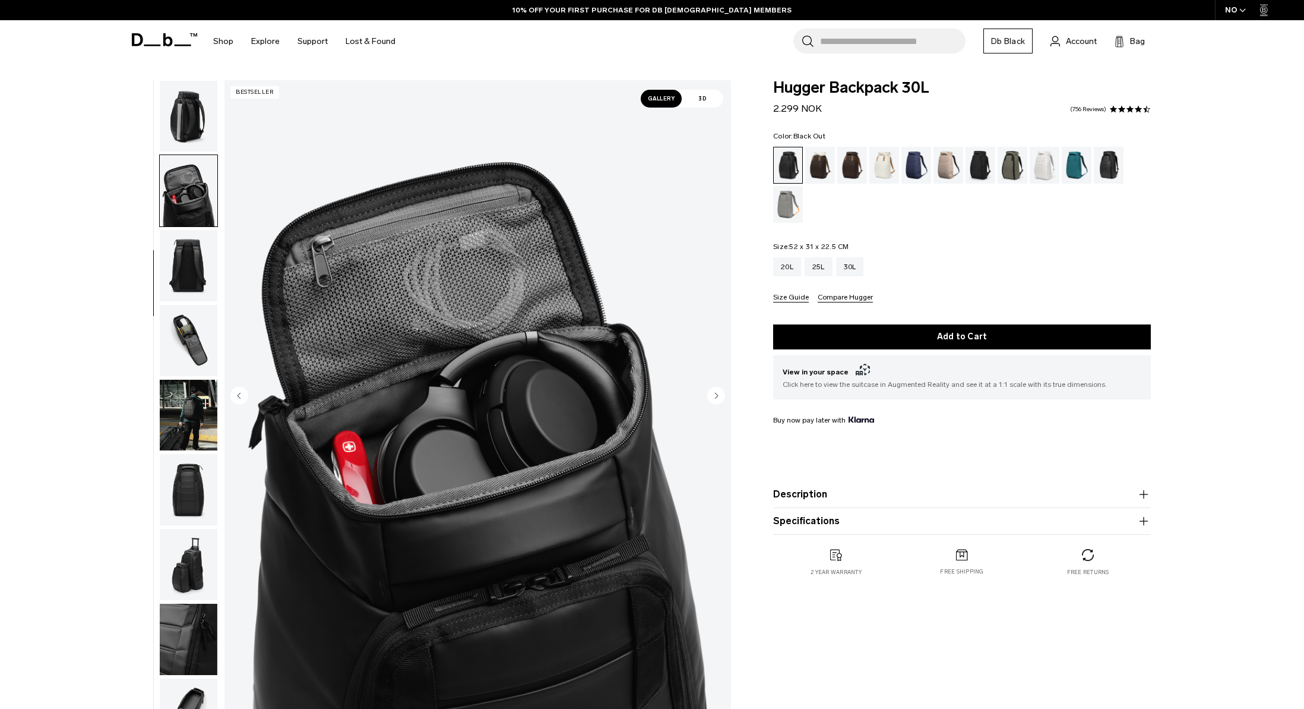
scroll to position [187, 0]
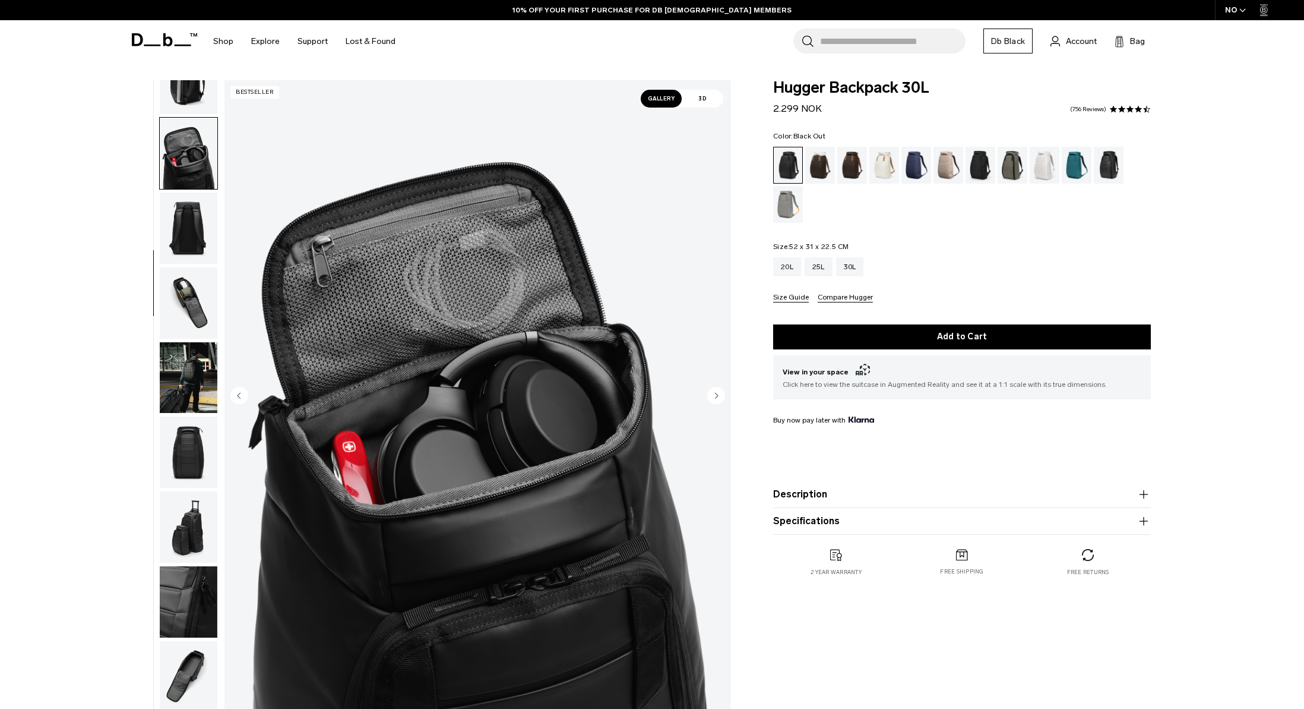
click at [717, 393] on circle "Next slide" at bounding box center [716, 395] width 18 height 18
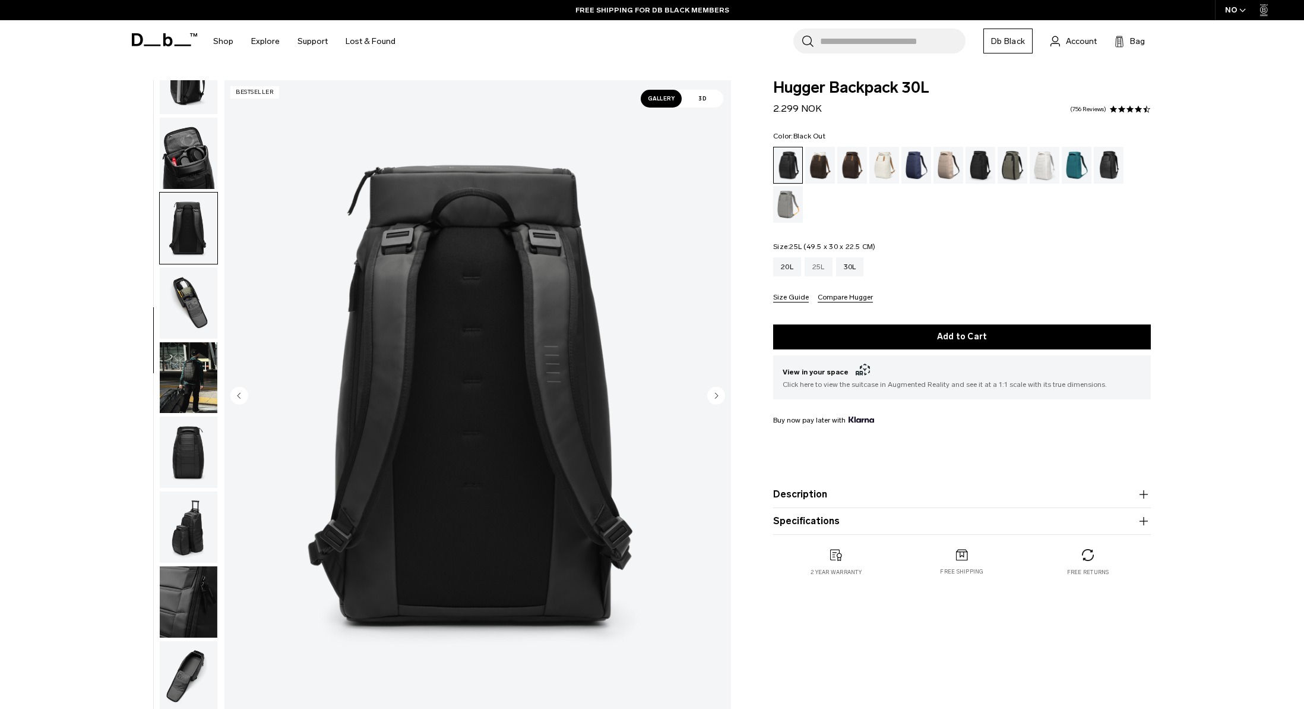
click at [815, 273] on div "25L" at bounding box center [819, 266] width 28 height 19
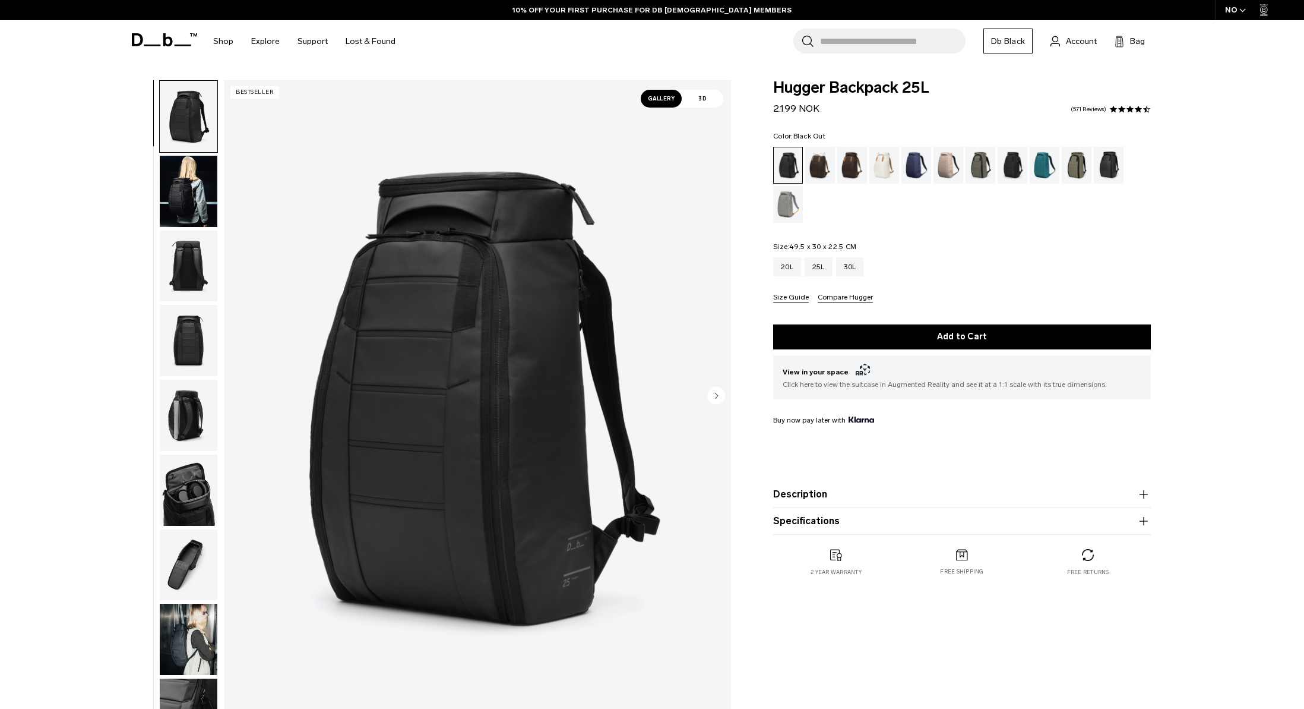
click at [916, 523] on button "Specifications" at bounding box center [962, 521] width 378 height 14
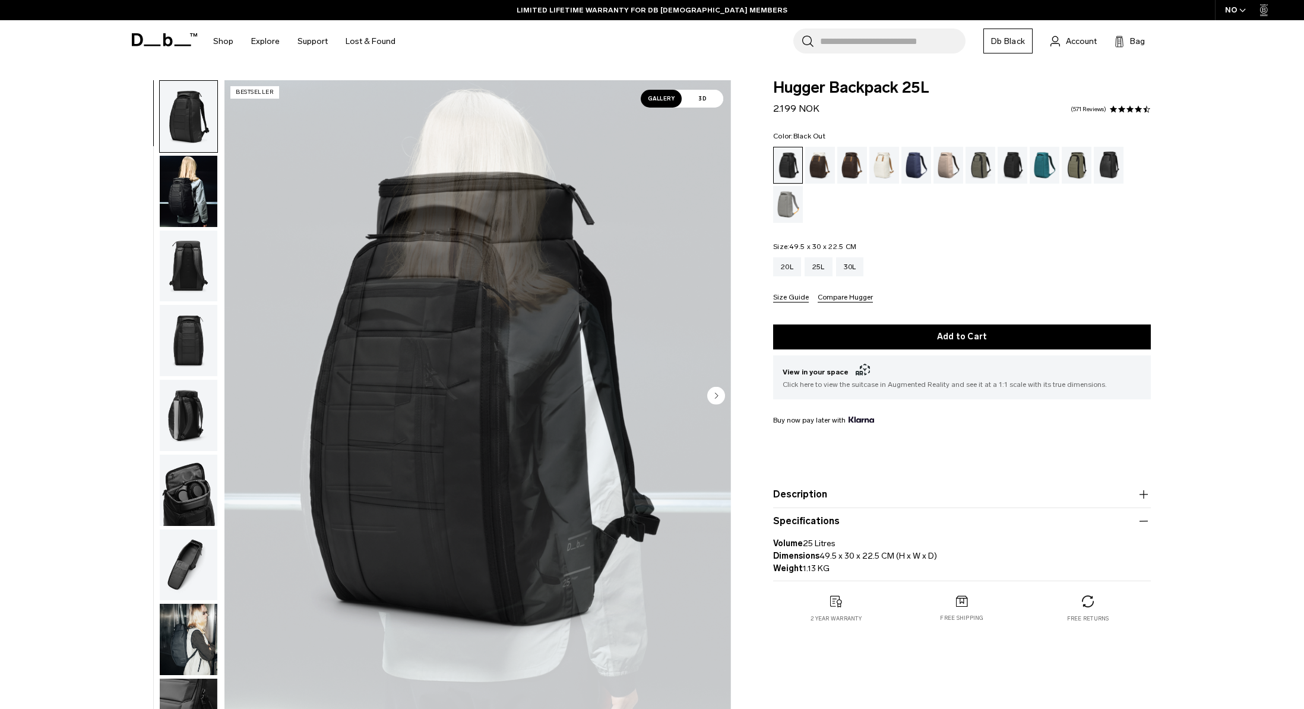
click at [319, 487] on img "1 / 11" at bounding box center [478, 396] width 507 height 633
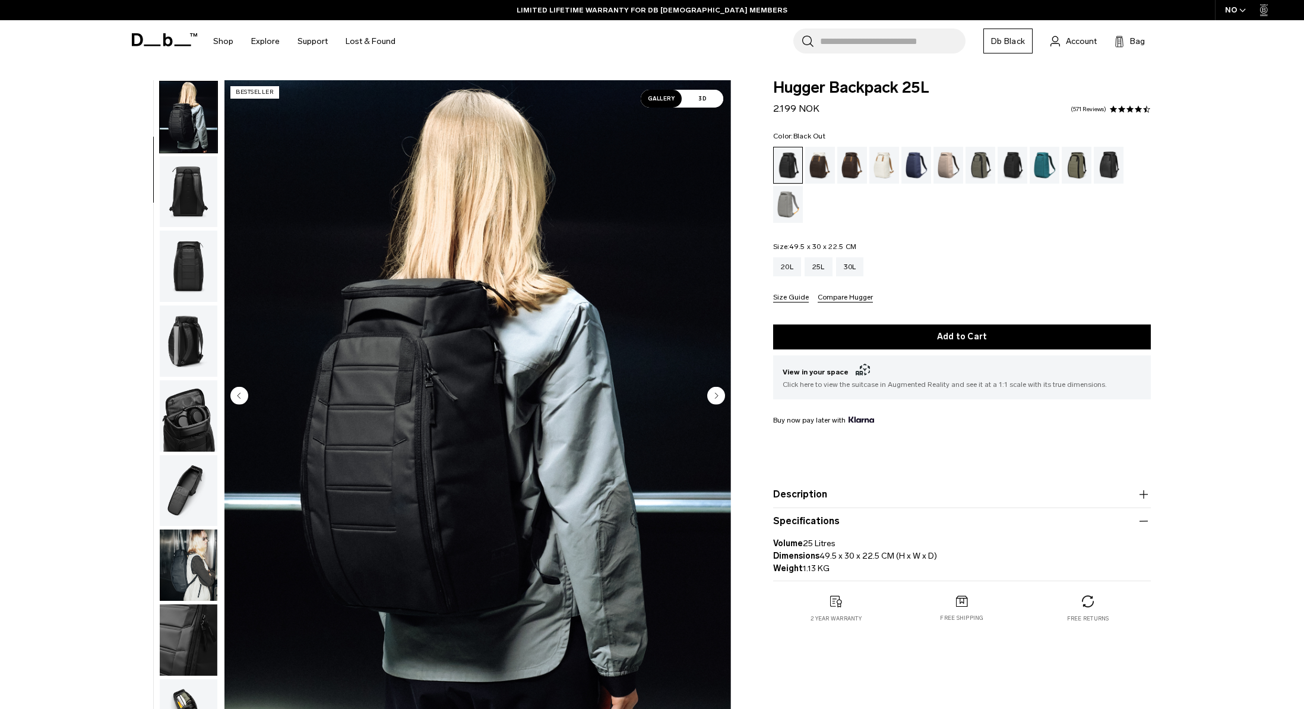
scroll to position [75, 0]
click at [445, 470] on img "2 / 11" at bounding box center [478, 396] width 507 height 633
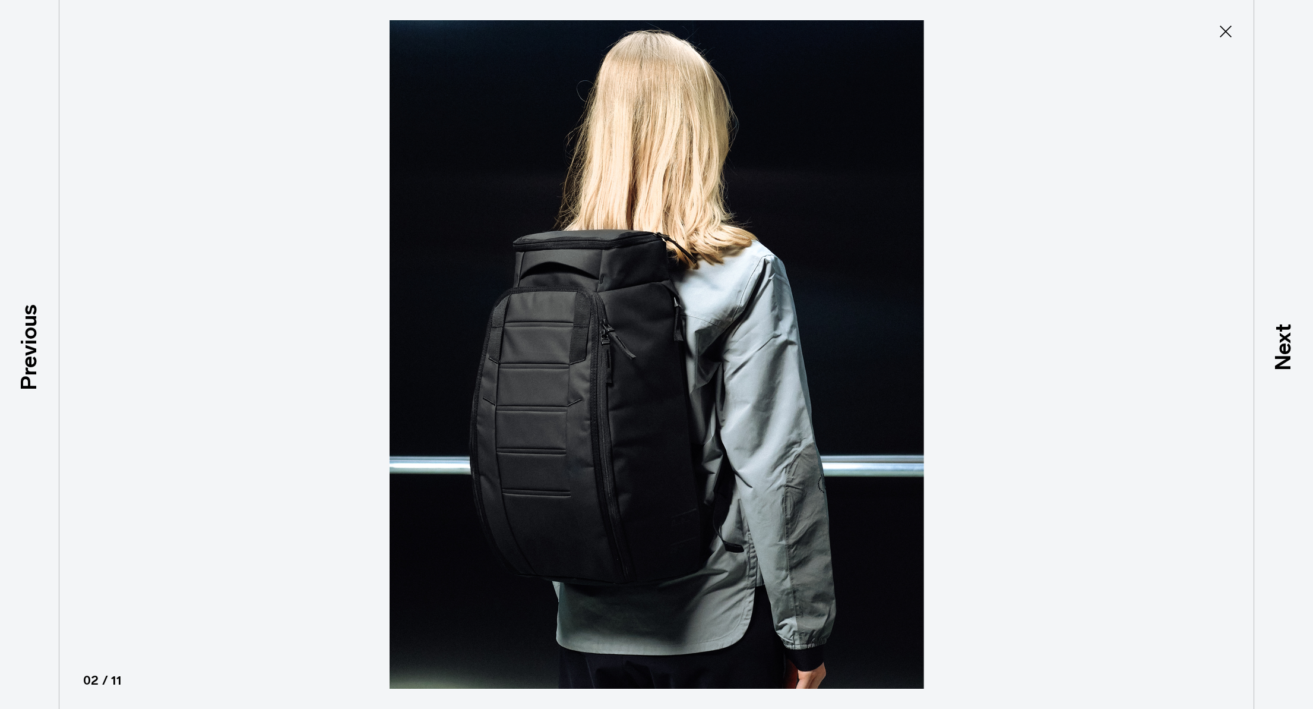
click at [1223, 30] on icon at bounding box center [1226, 32] width 12 height 12
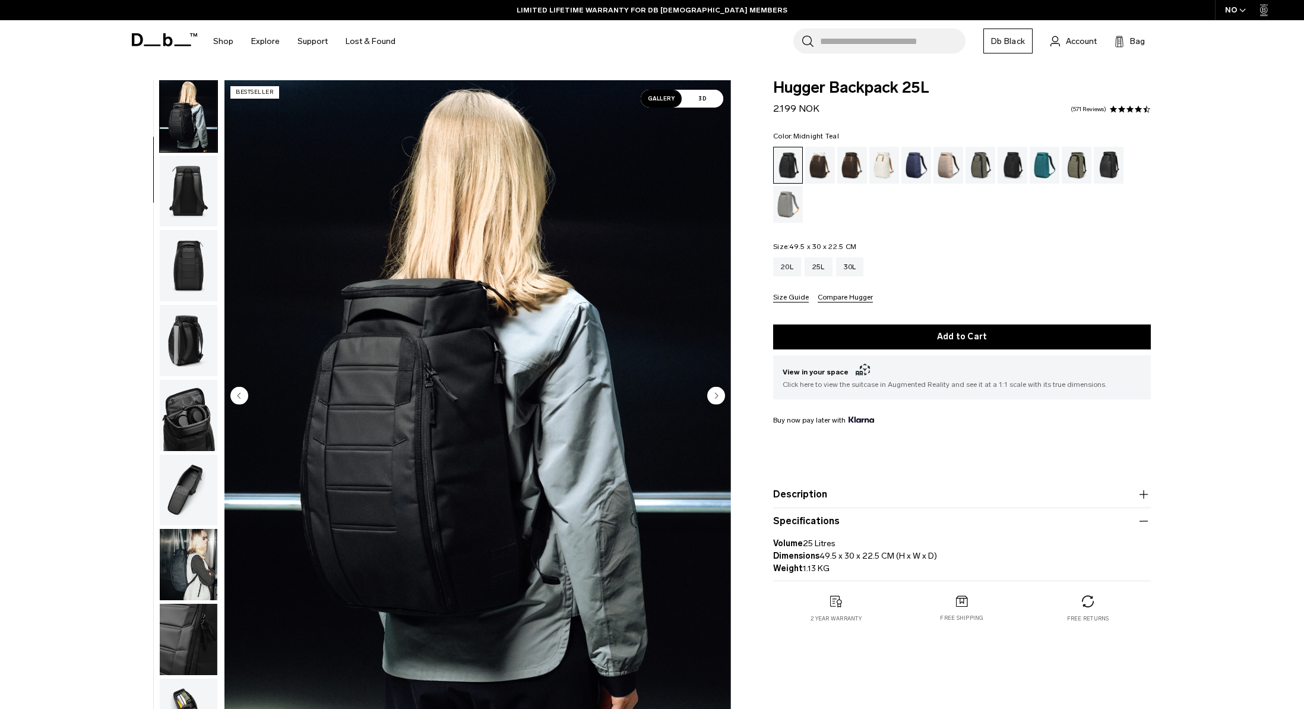
click at [1044, 164] on div "Midnight Teal" at bounding box center [1045, 165] width 30 height 37
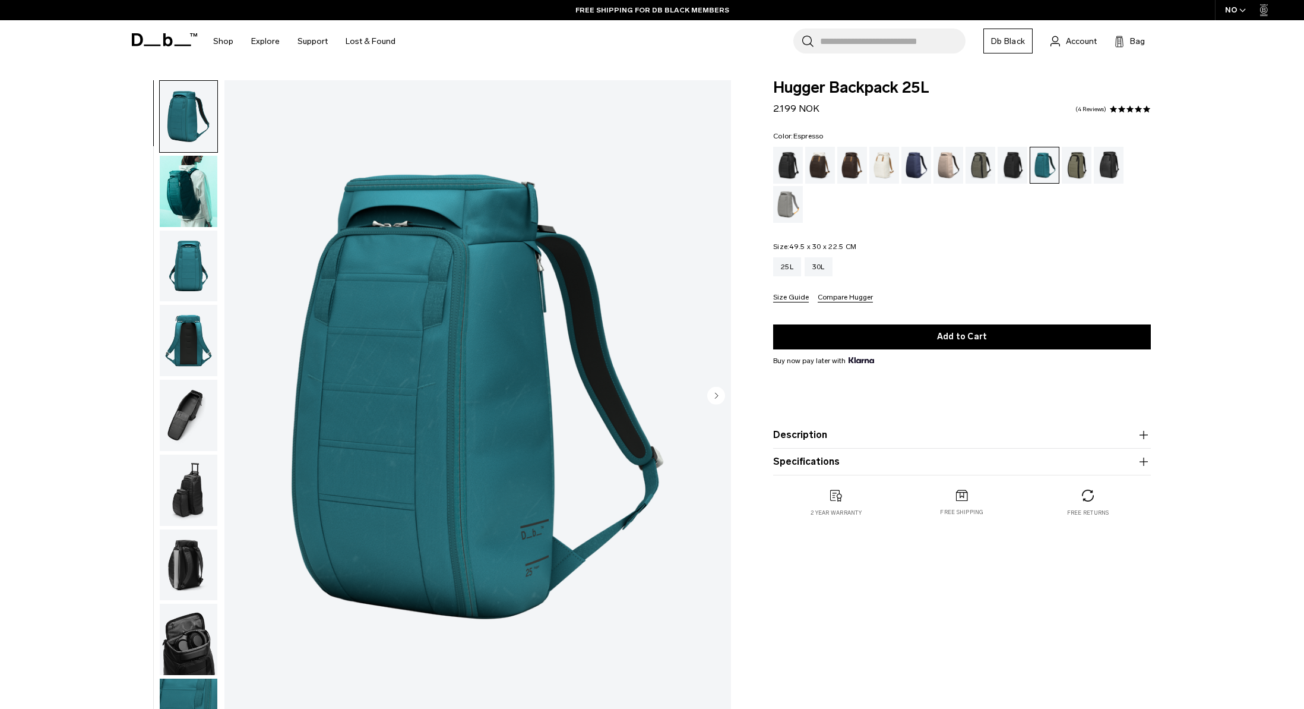
click at [844, 167] on div "Espresso" at bounding box center [852, 165] width 30 height 37
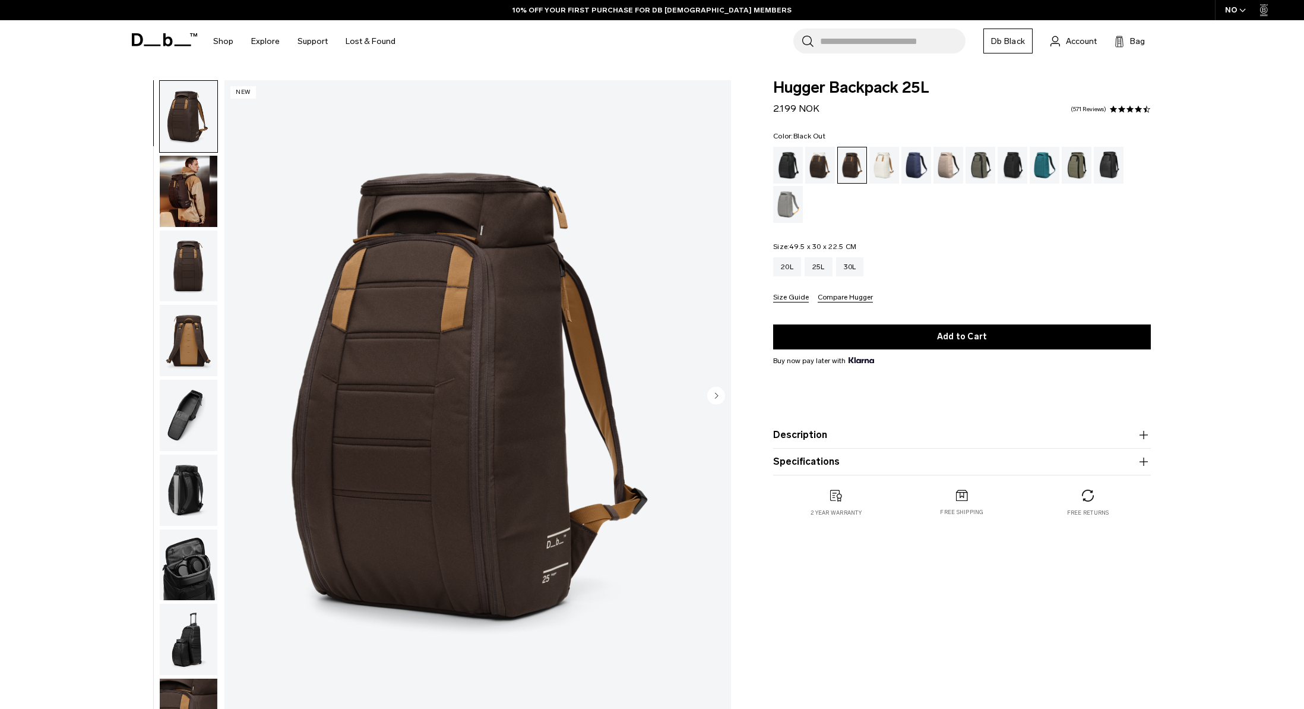
click at [787, 164] on div "Black Out" at bounding box center [788, 165] width 30 height 37
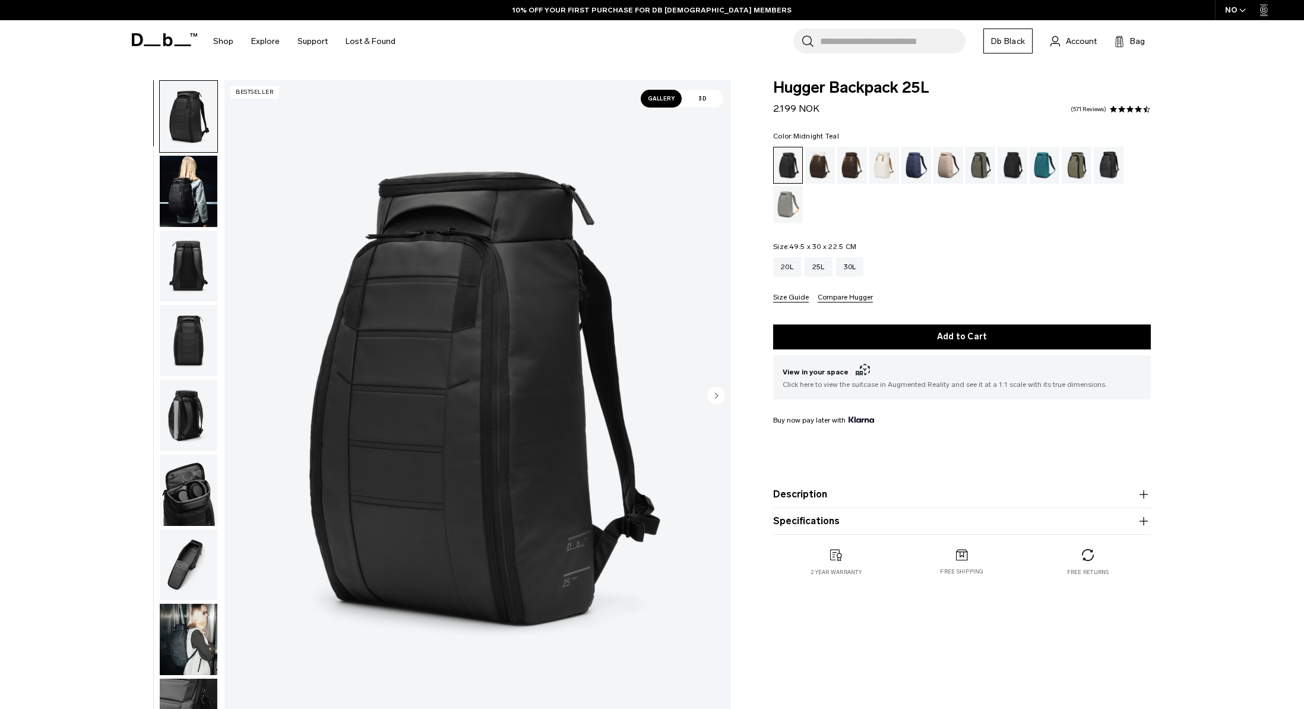
click at [1049, 165] on div "Midnight Teal" at bounding box center [1045, 165] width 30 height 37
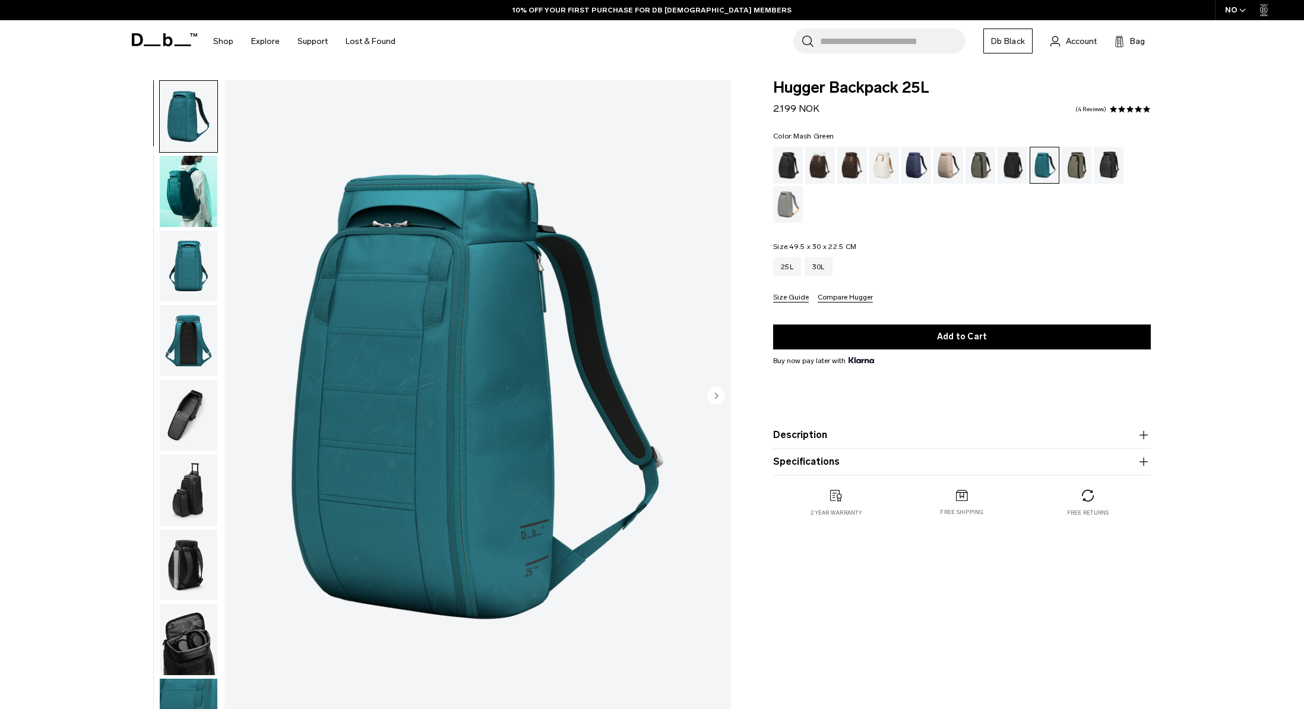
click at [1071, 167] on div "Mash Green" at bounding box center [1077, 165] width 30 height 37
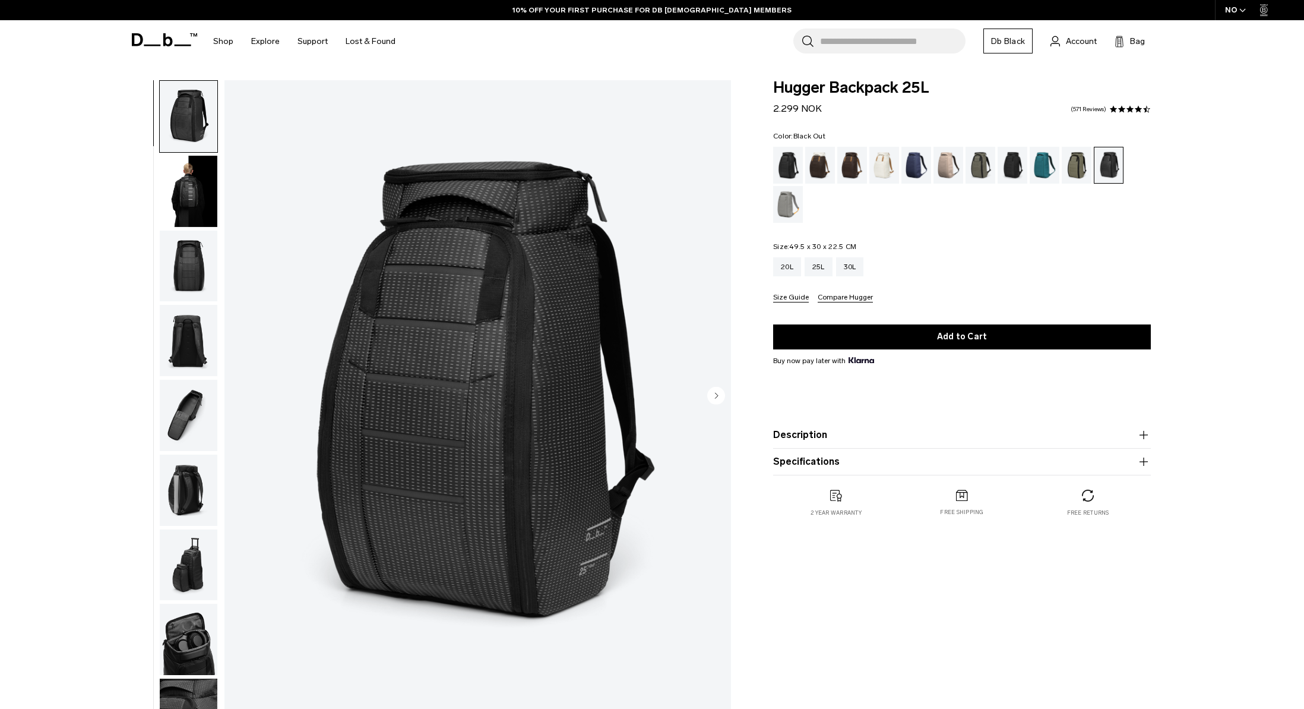
click at [786, 165] on div "Black Out" at bounding box center [788, 165] width 30 height 37
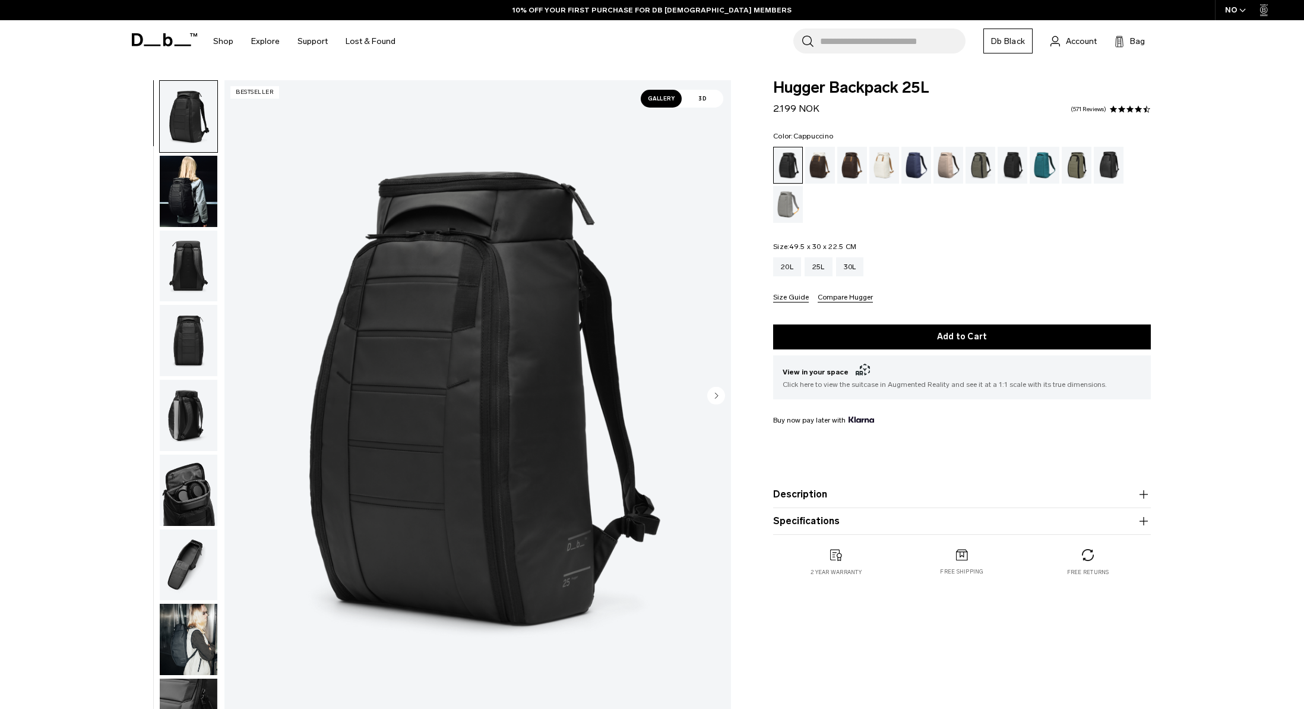
click at [819, 163] on div "Cappuccino" at bounding box center [820, 165] width 30 height 37
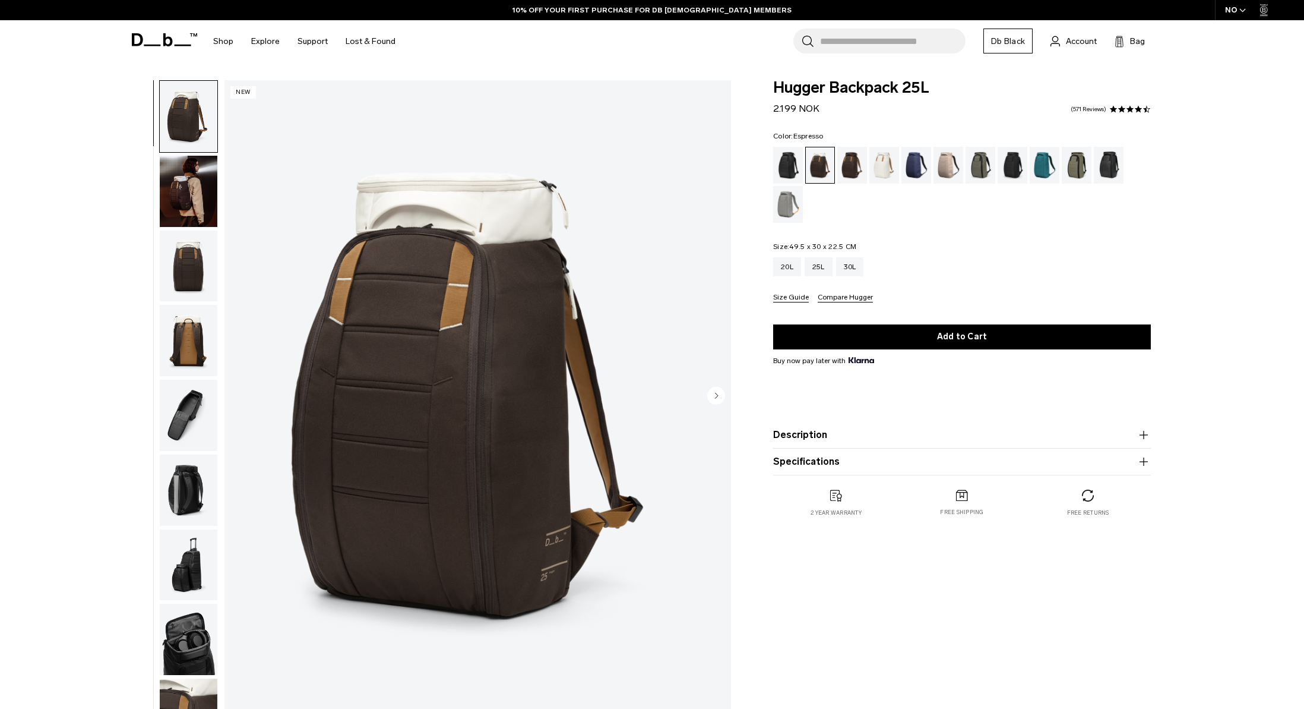
click at [850, 164] on div "Espresso" at bounding box center [852, 165] width 30 height 37
